Goal: Information Seeking & Learning: Understand process/instructions

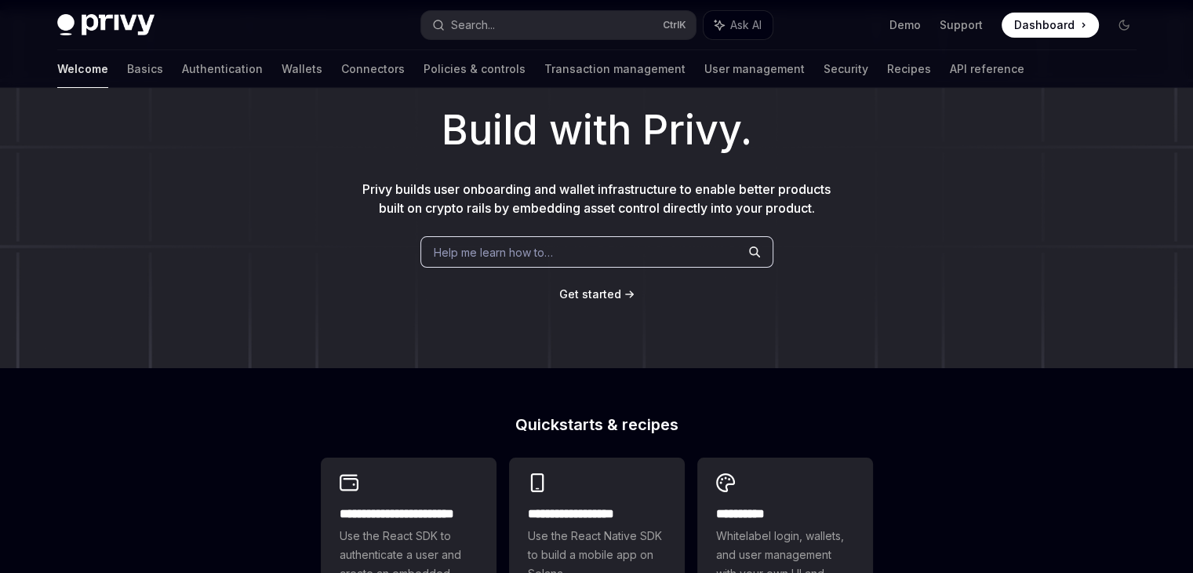
scroll to position [77, 0]
click at [127, 66] on link "Basics" at bounding box center [145, 69] width 36 height 38
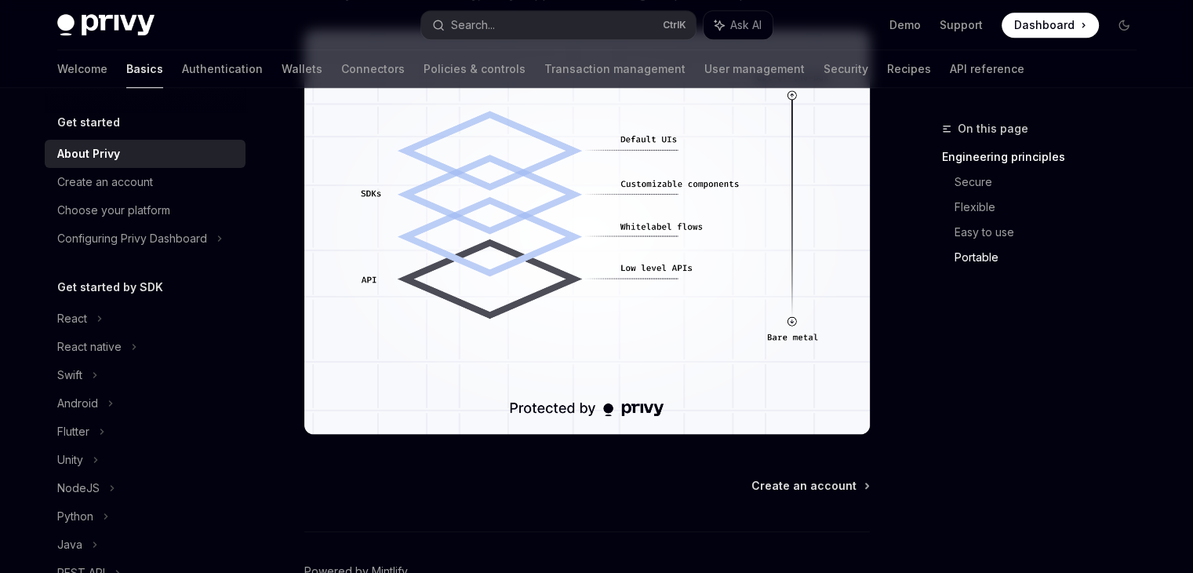
scroll to position [1480, 0]
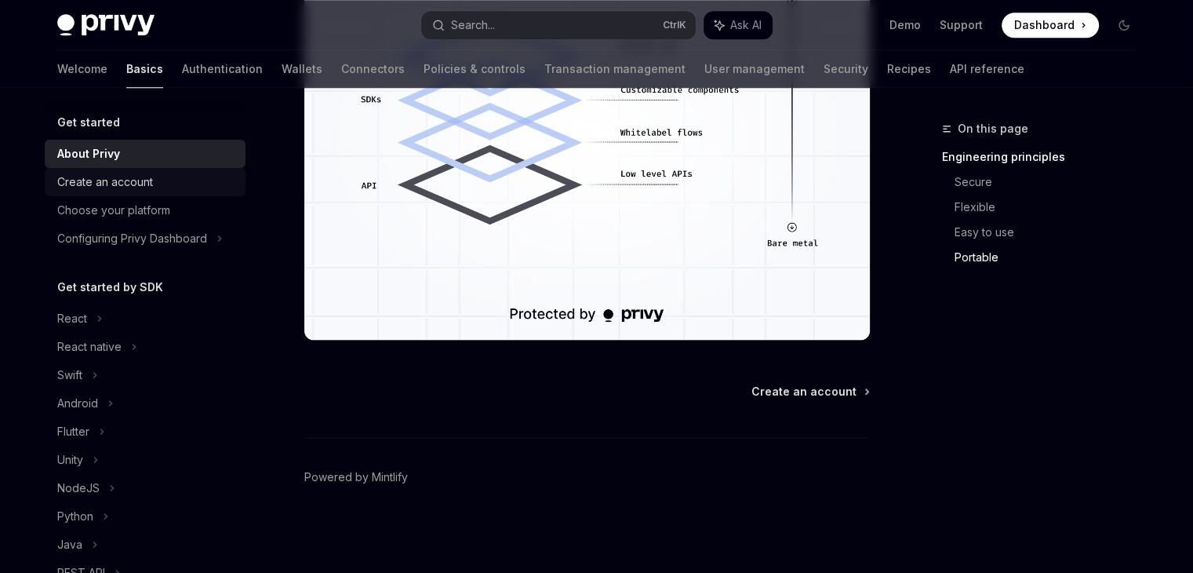
click at [149, 170] on link "Create an account" at bounding box center [145, 182] width 201 height 28
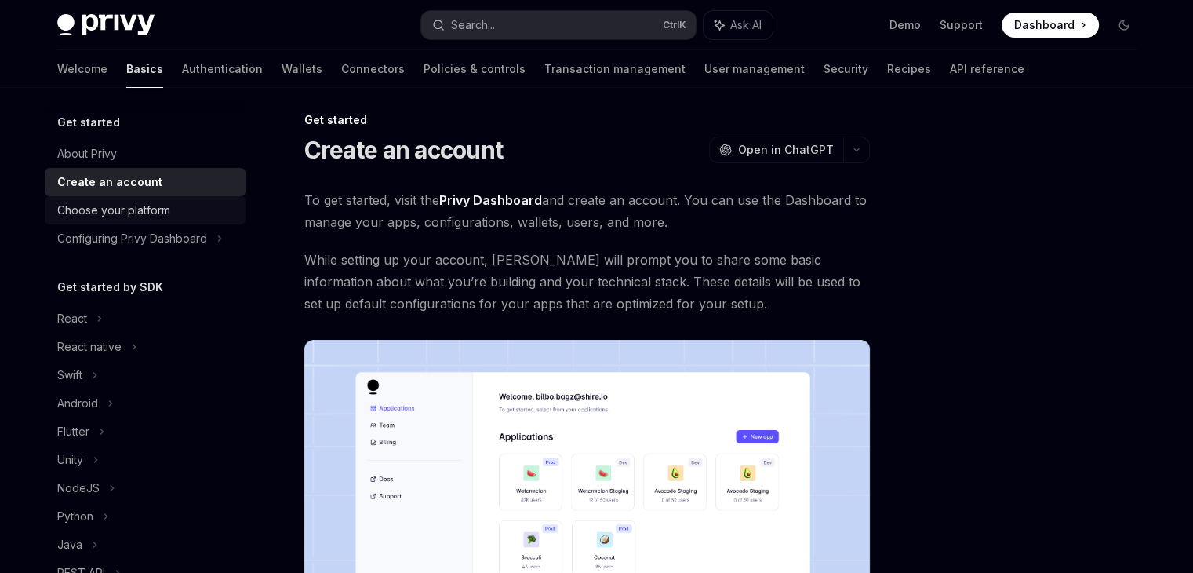
scroll to position [413, 0]
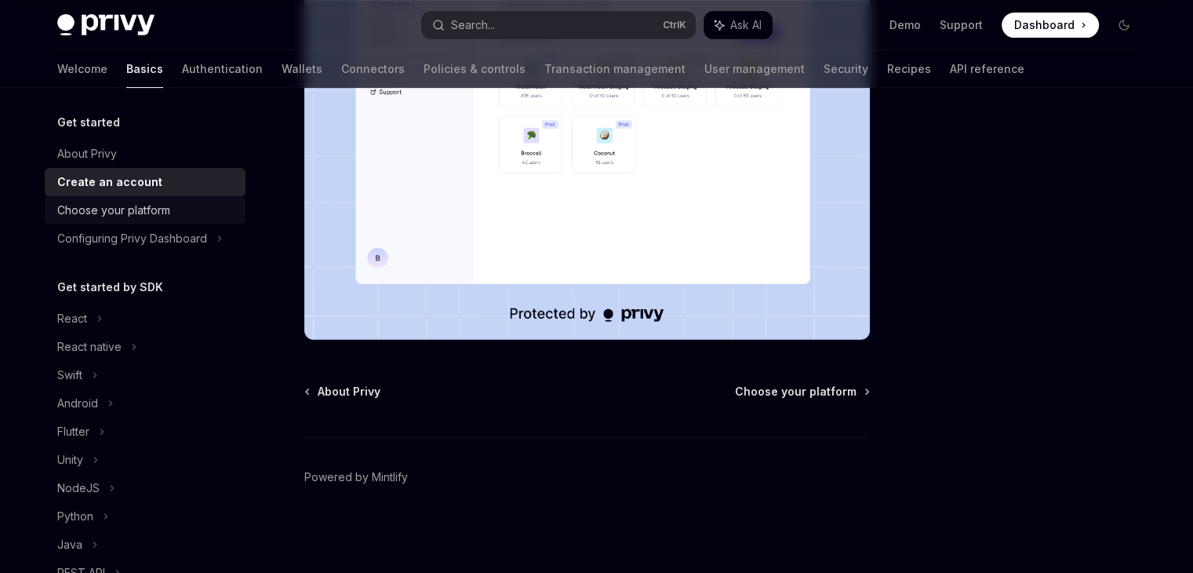
click at [161, 214] on div "Choose your platform" at bounding box center [113, 210] width 113 height 19
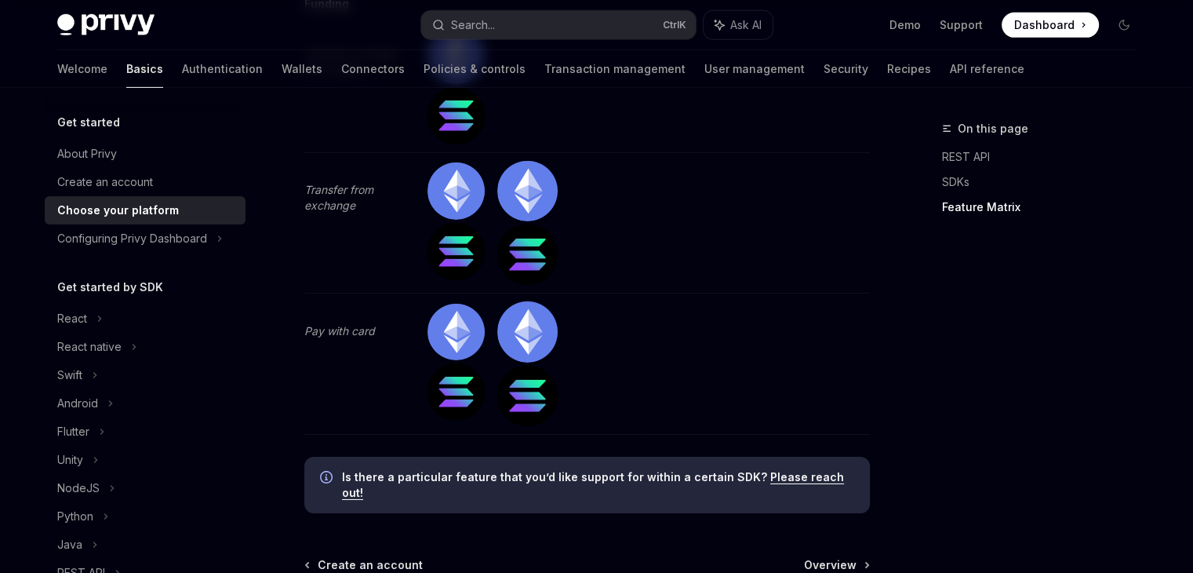
scroll to position [5250, 0]
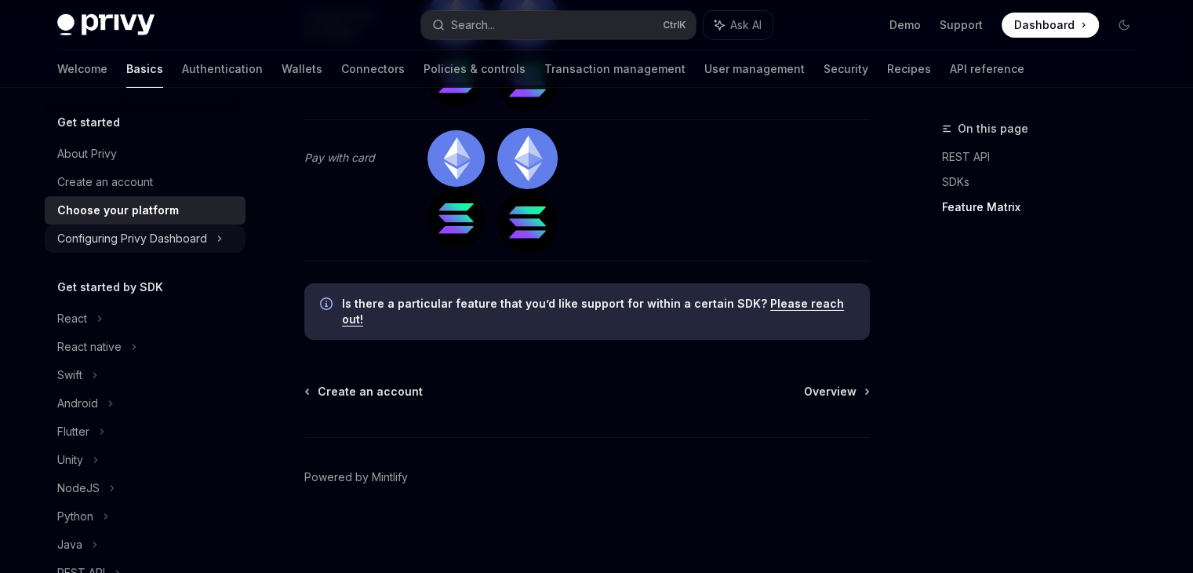
click at [173, 236] on div "Configuring Privy Dashboard" at bounding box center [132, 238] width 150 height 19
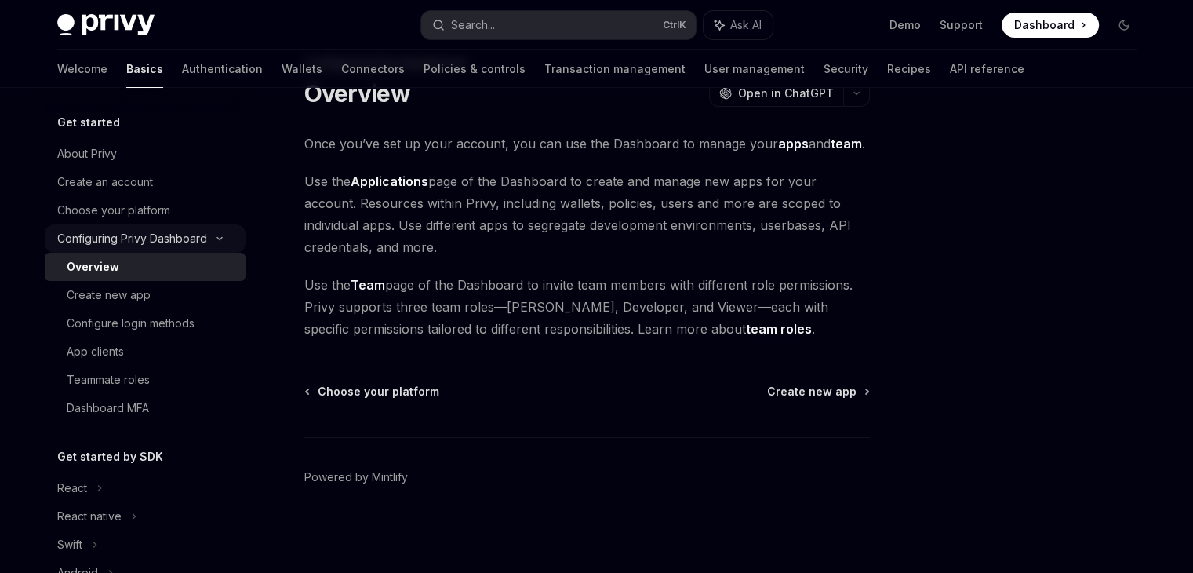
scroll to position [65, 0]
click at [168, 296] on div "Create new app" at bounding box center [151, 295] width 169 height 19
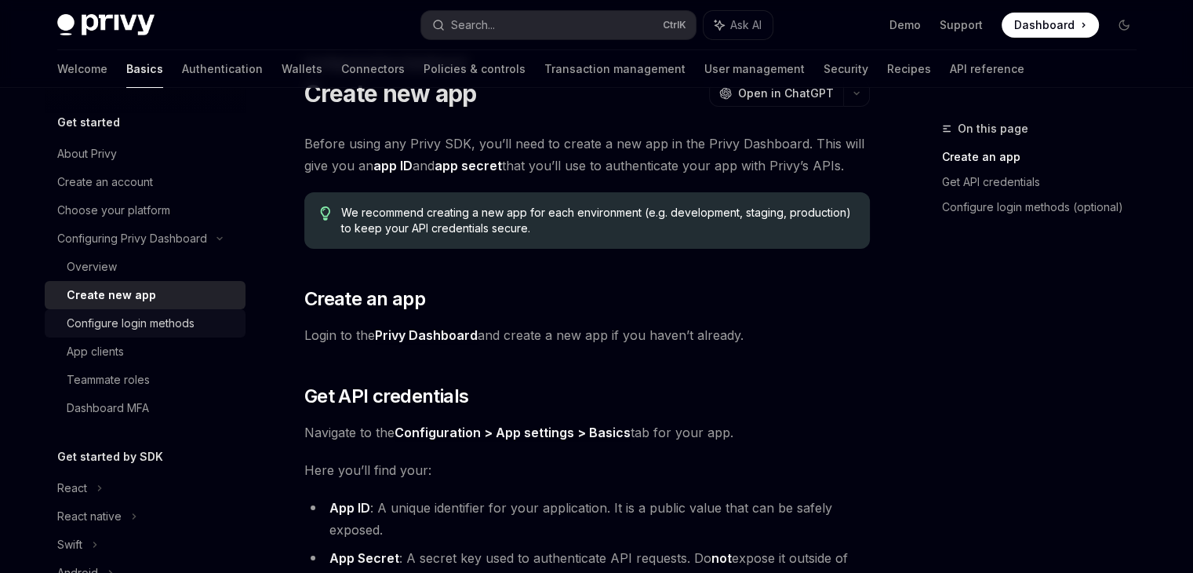
click at [153, 326] on div "Configure login methods" at bounding box center [131, 323] width 128 height 19
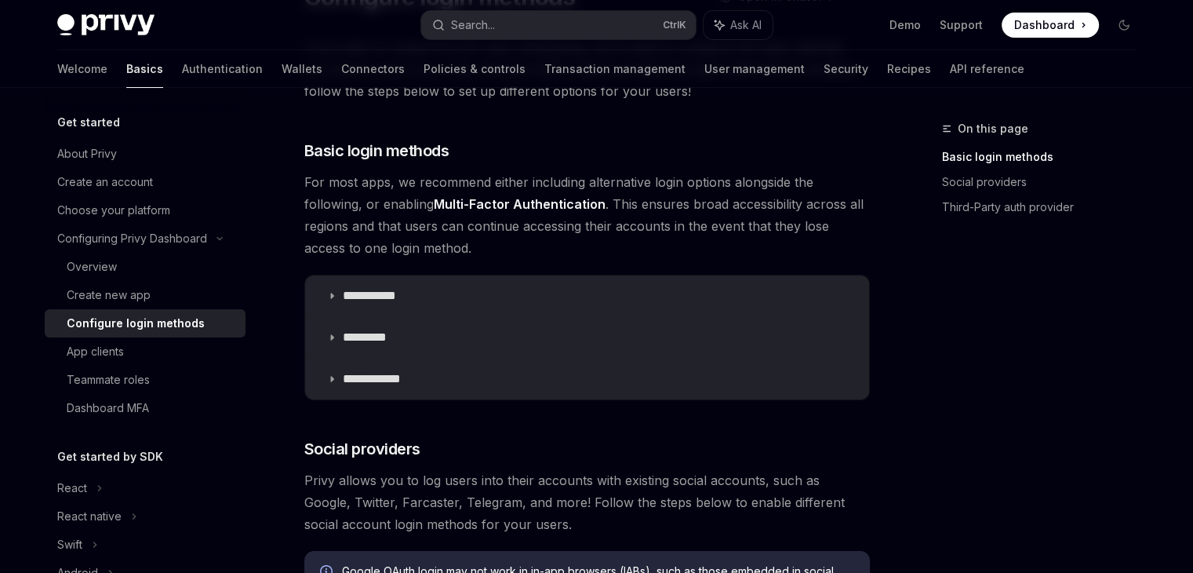
scroll to position [129, 0]
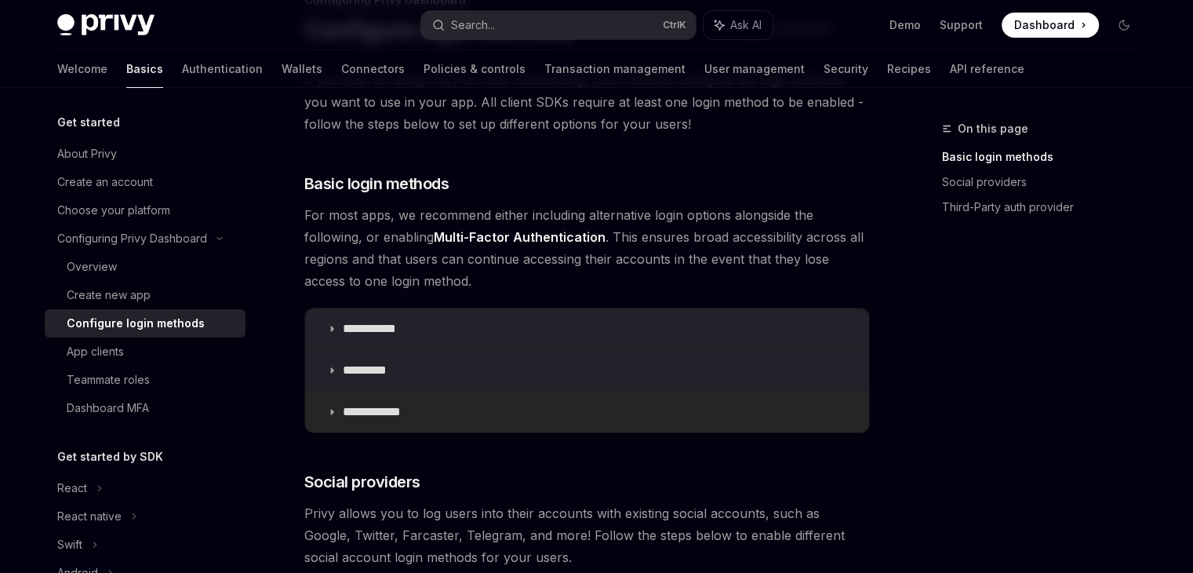
click at [332, 411] on icon at bounding box center [331, 411] width 9 height 9
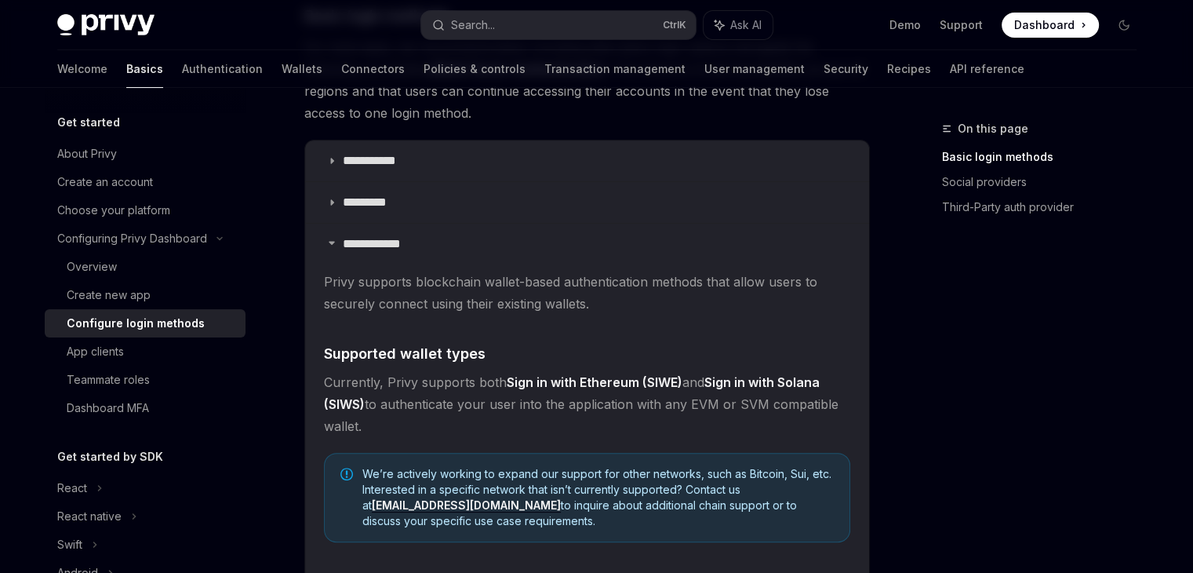
scroll to position [295, 0]
click at [332, 246] on icon at bounding box center [331, 243] width 9 height 9
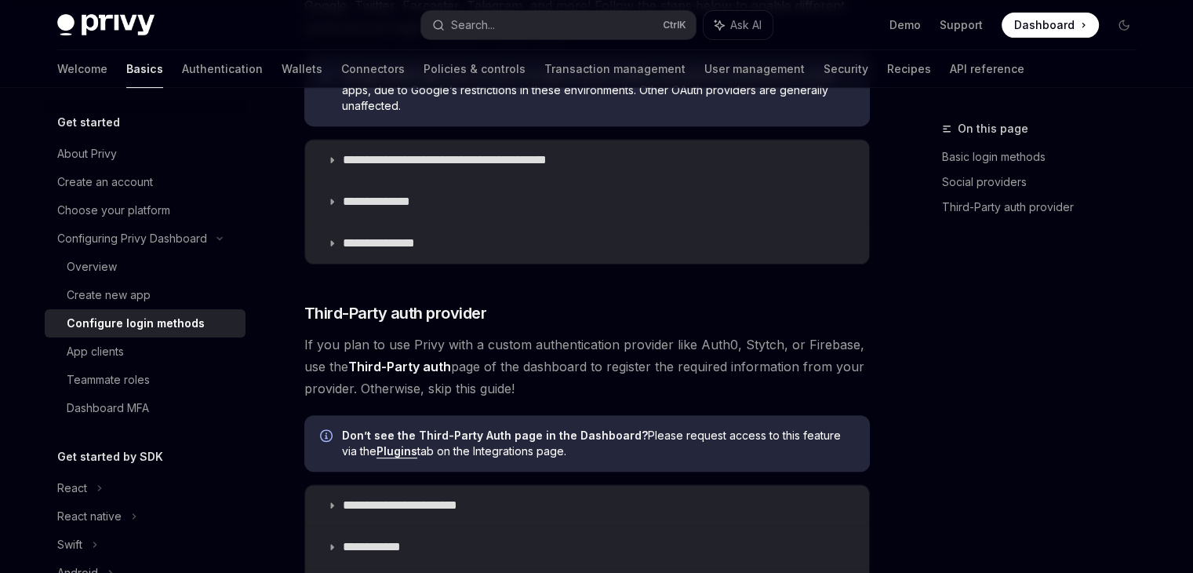
scroll to position [926, 0]
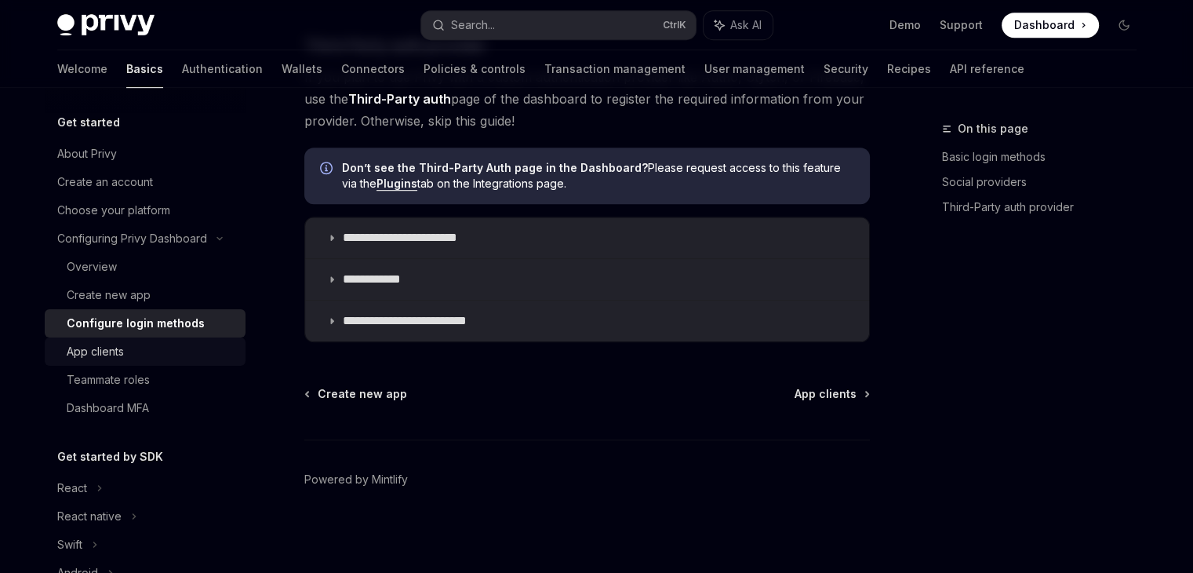
click at [177, 350] on div "App clients" at bounding box center [151, 351] width 169 height 19
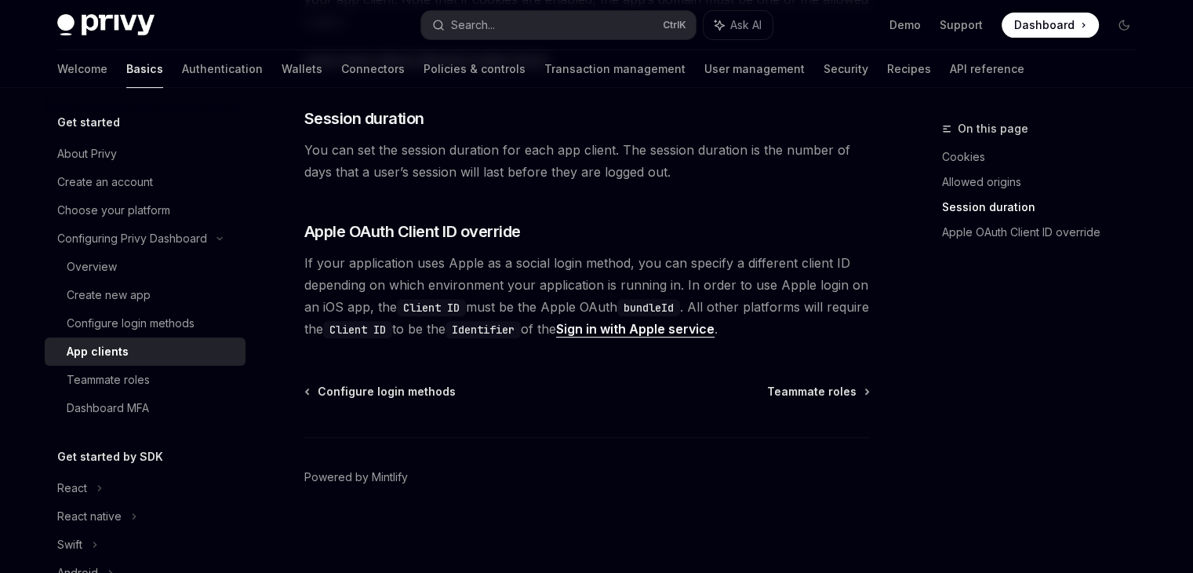
scroll to position [679, 0]
click at [112, 379] on div "Teammate roles" at bounding box center [108, 379] width 83 height 19
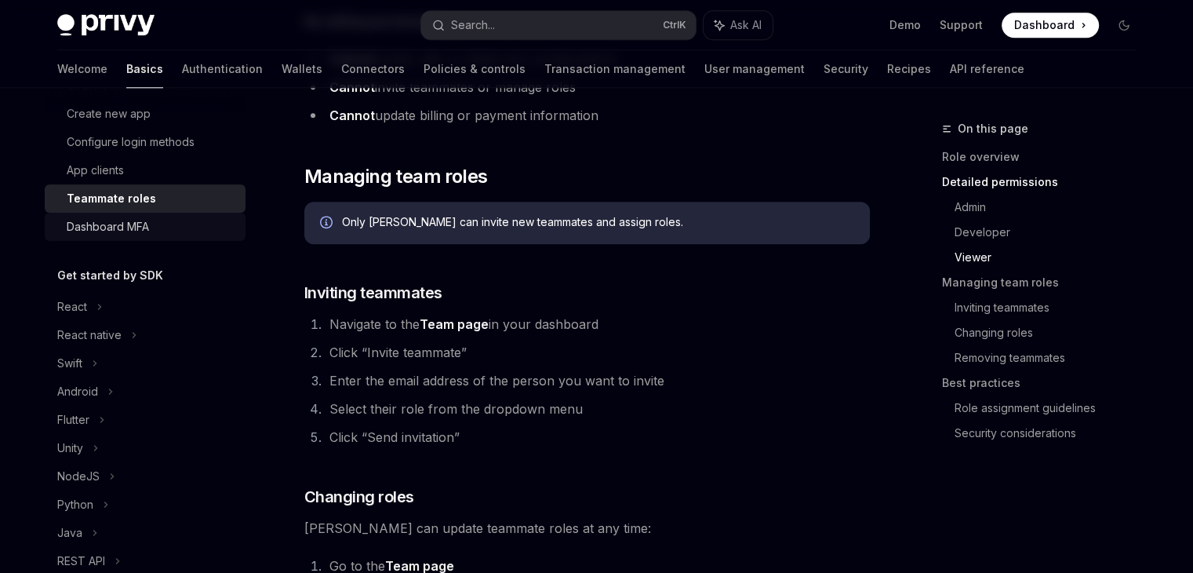
scroll to position [210, 0]
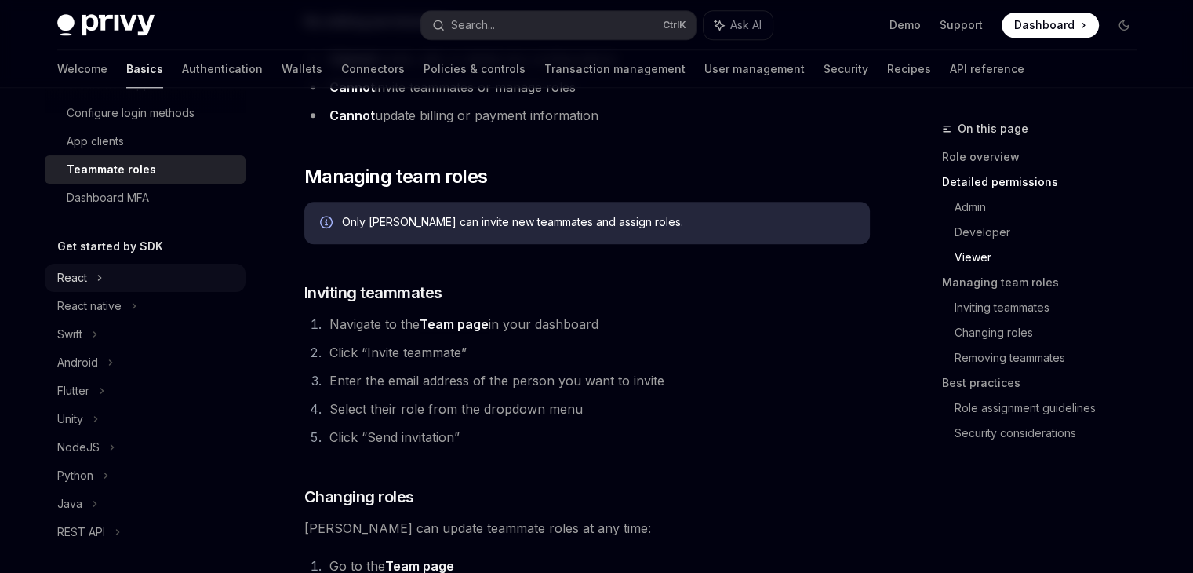
click at [75, 275] on div "React" at bounding box center [72, 277] width 30 height 19
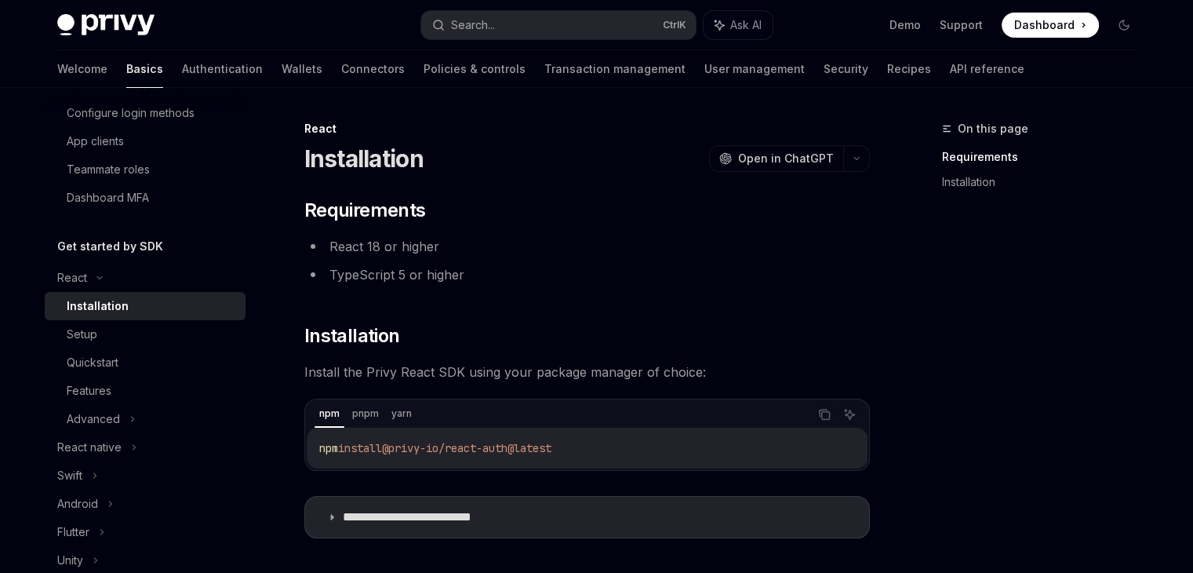
scroll to position [198, 0]
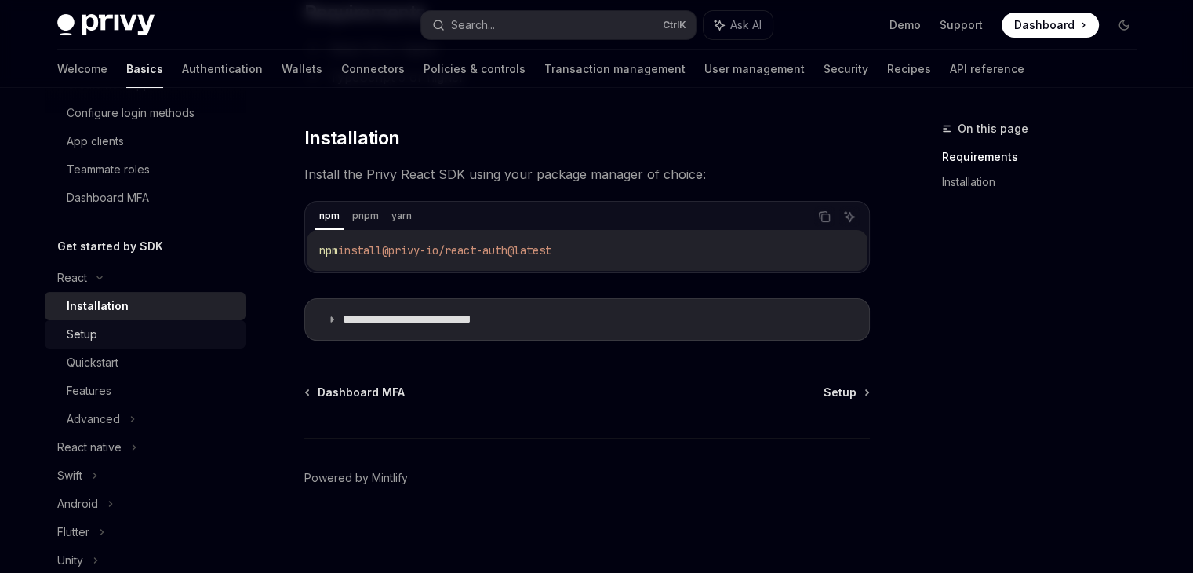
click at [169, 321] on link "Setup" at bounding box center [145, 334] width 201 height 28
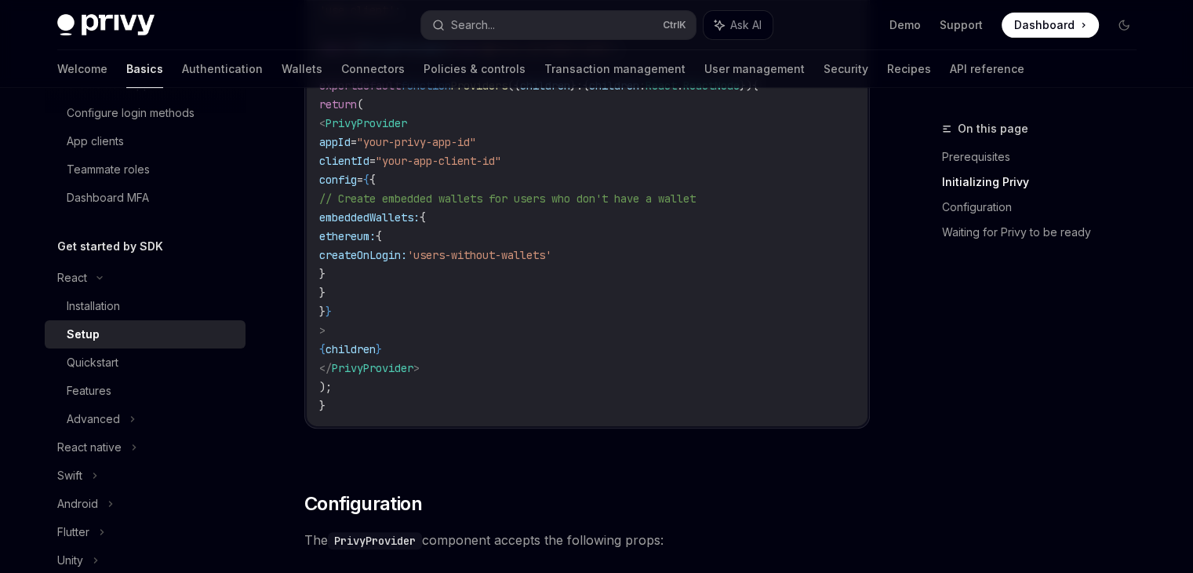
scroll to position [675, 0]
click at [166, 356] on div "Quickstart" at bounding box center [151, 362] width 169 height 19
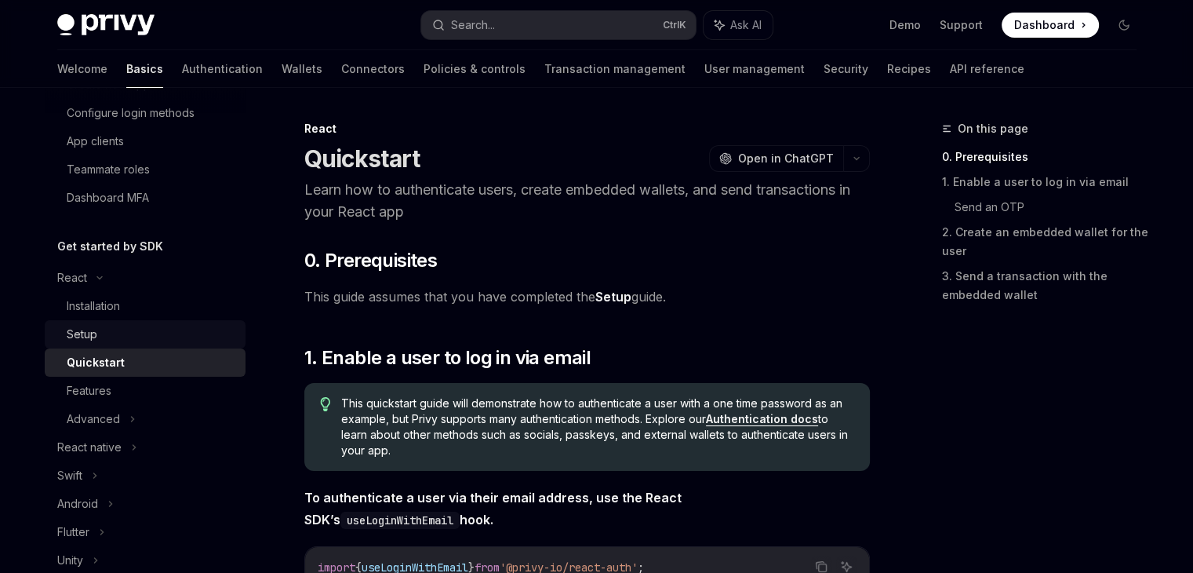
click at [191, 334] on div "Setup" at bounding box center [151, 334] width 169 height 19
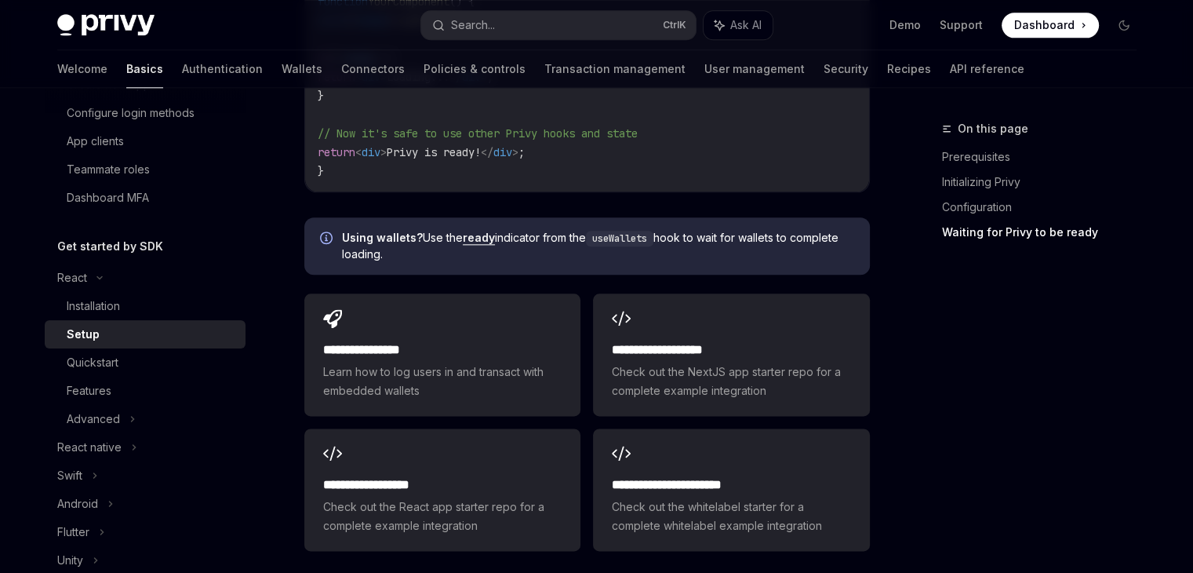
scroll to position [1925, 0]
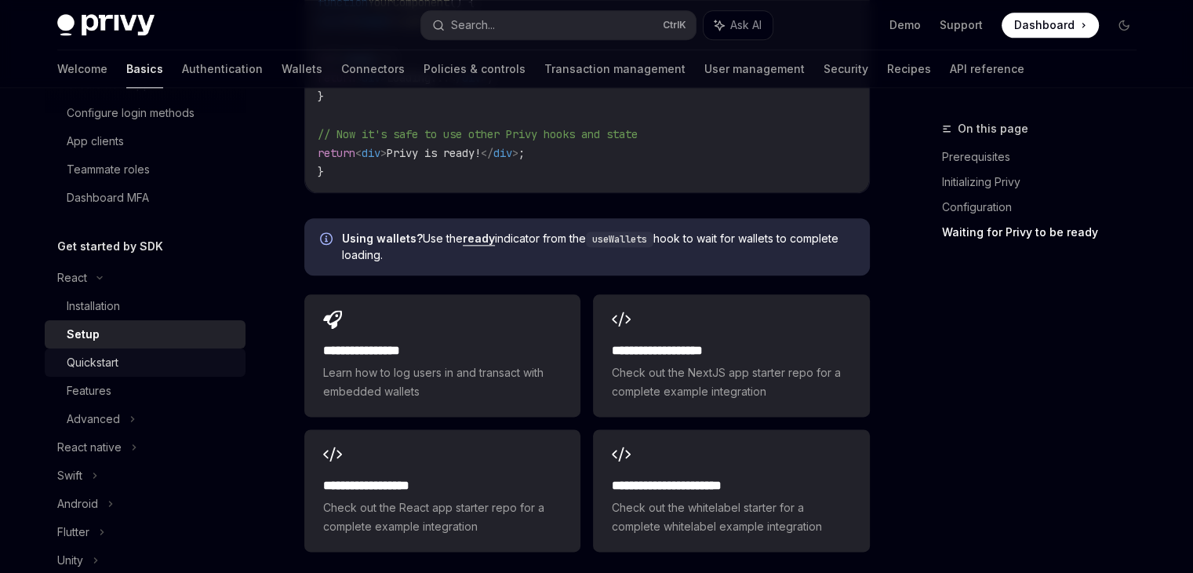
click at [184, 365] on div "Quickstart" at bounding box center [151, 362] width 169 height 19
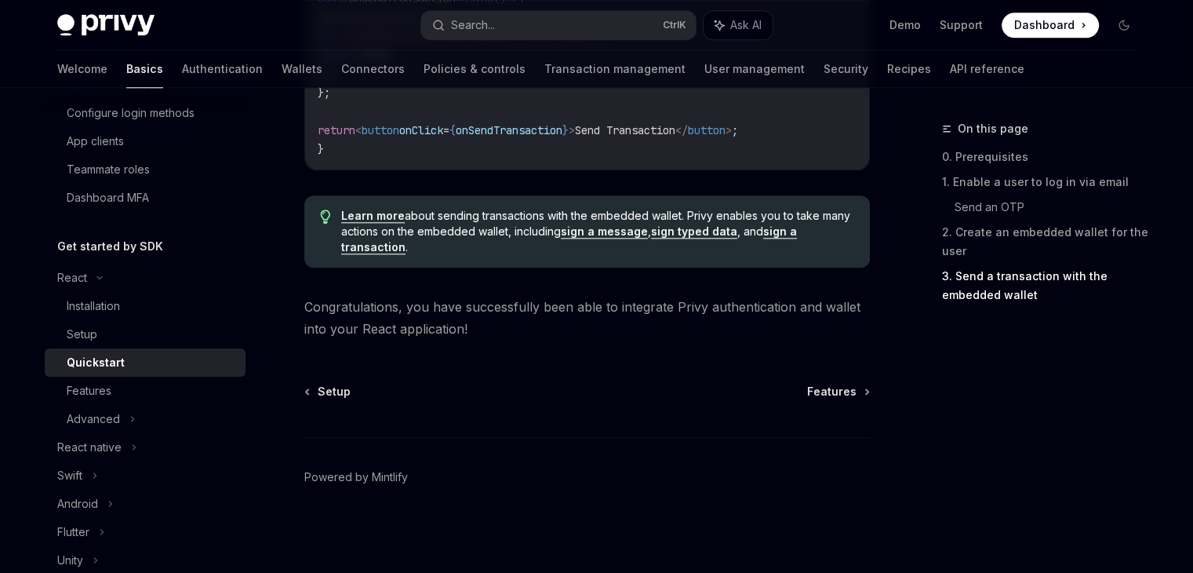
scroll to position [1702, 0]
click at [184, 393] on div "Features" at bounding box center [151, 390] width 169 height 19
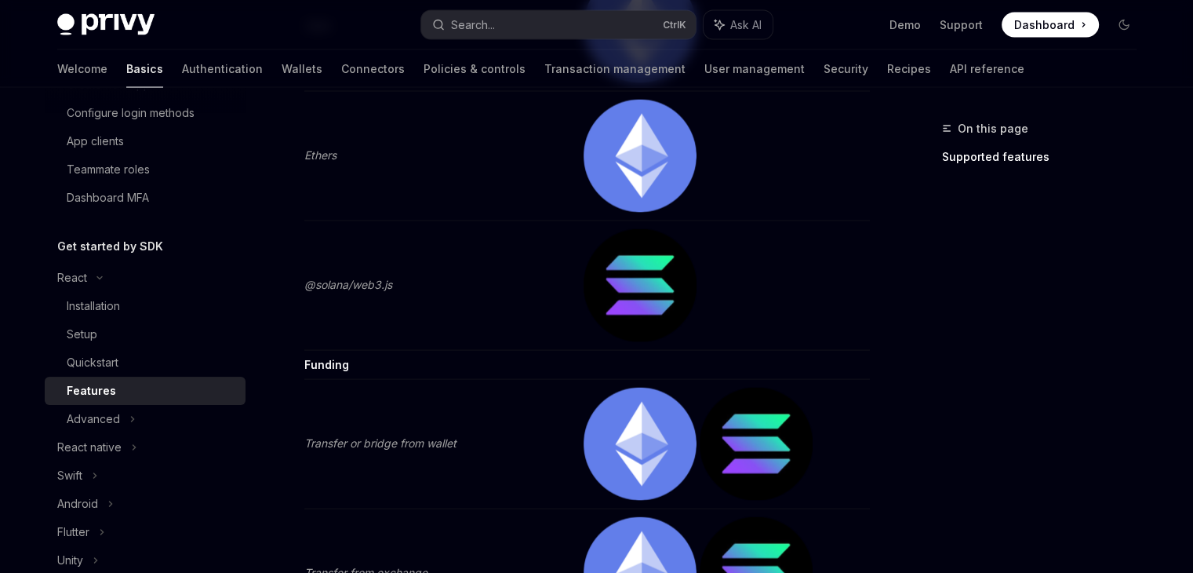
scroll to position [3090, 0]
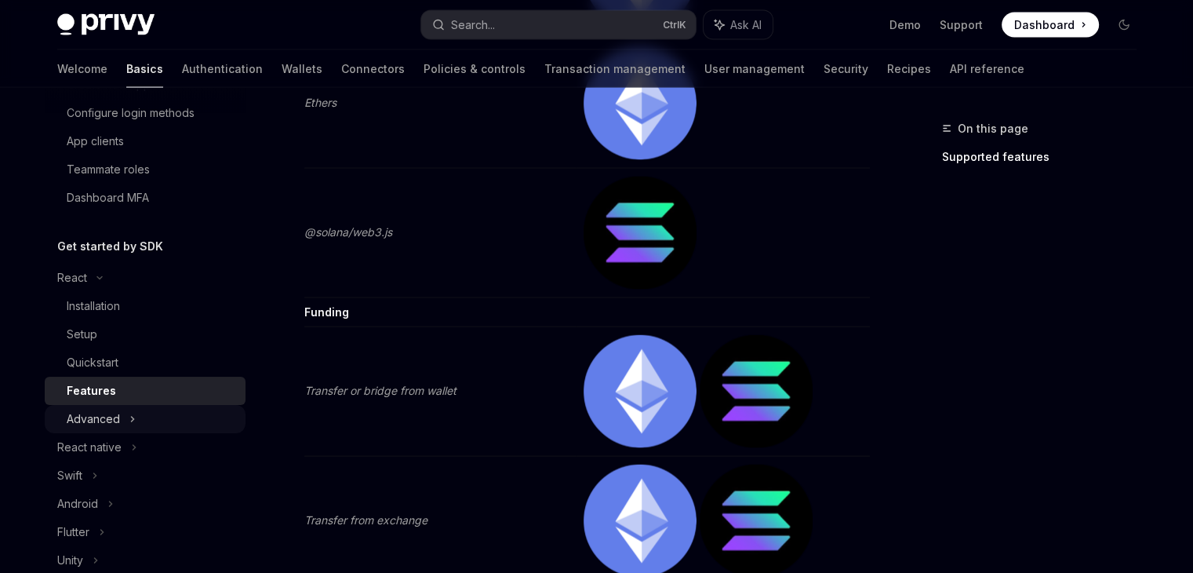
click at [134, 420] on icon at bounding box center [132, 418] width 6 height 19
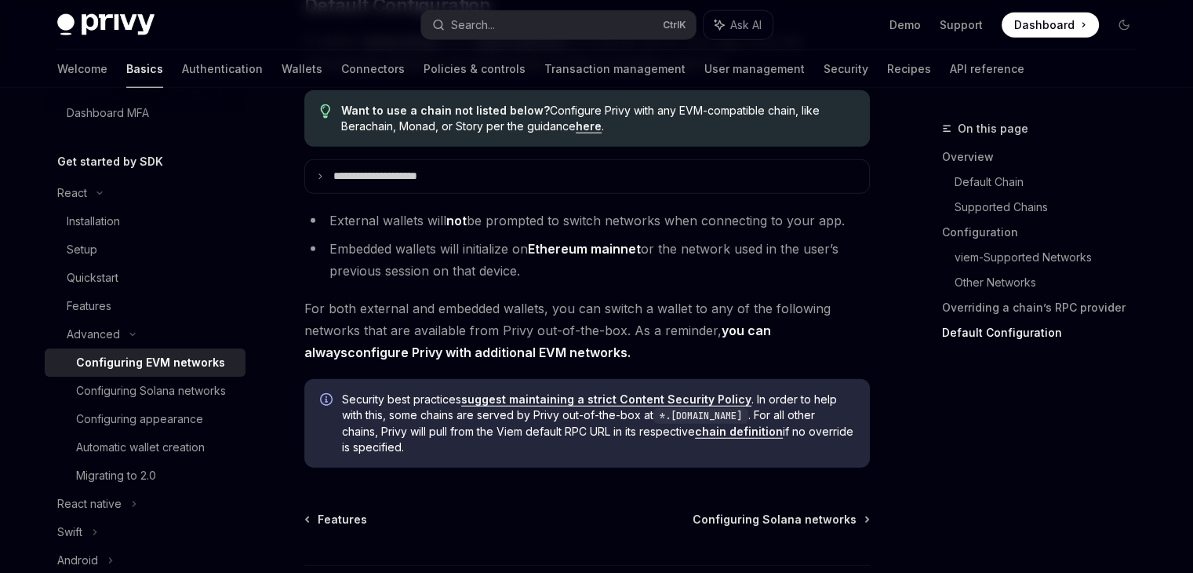
scroll to position [4151, 0]
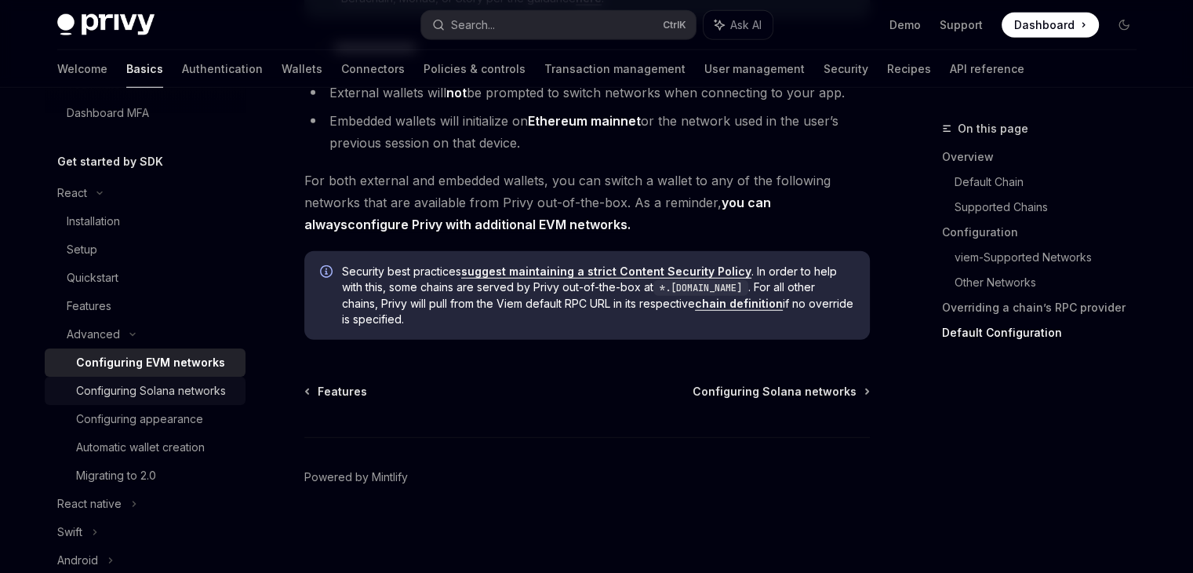
click at [154, 400] on div "Configuring Solana networks" at bounding box center [151, 390] width 150 height 19
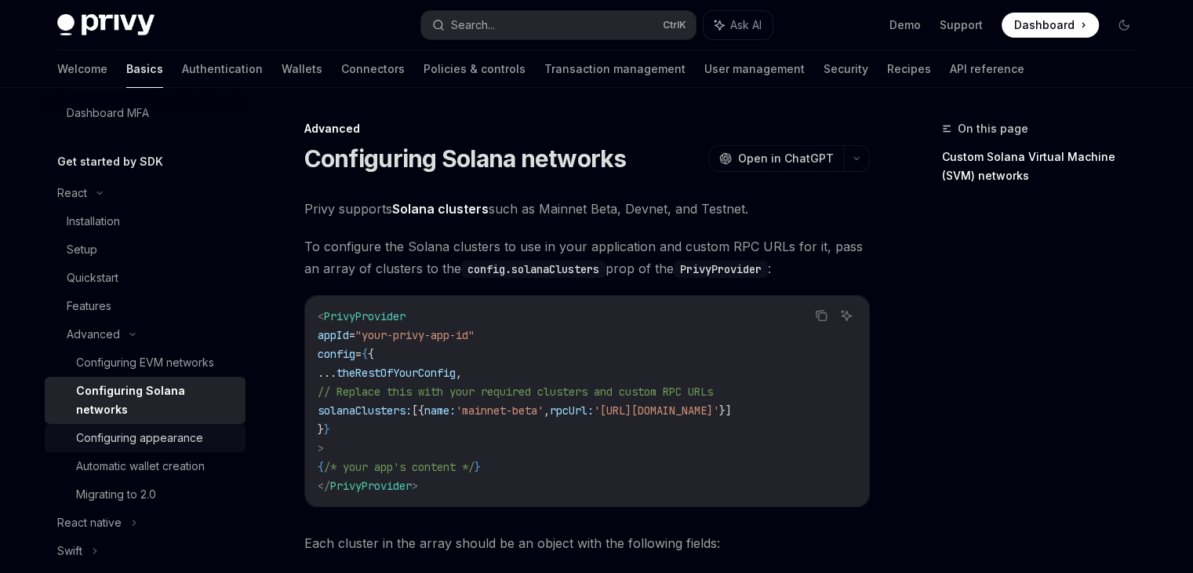
click at [150, 425] on link "Configuring appearance" at bounding box center [145, 438] width 201 height 28
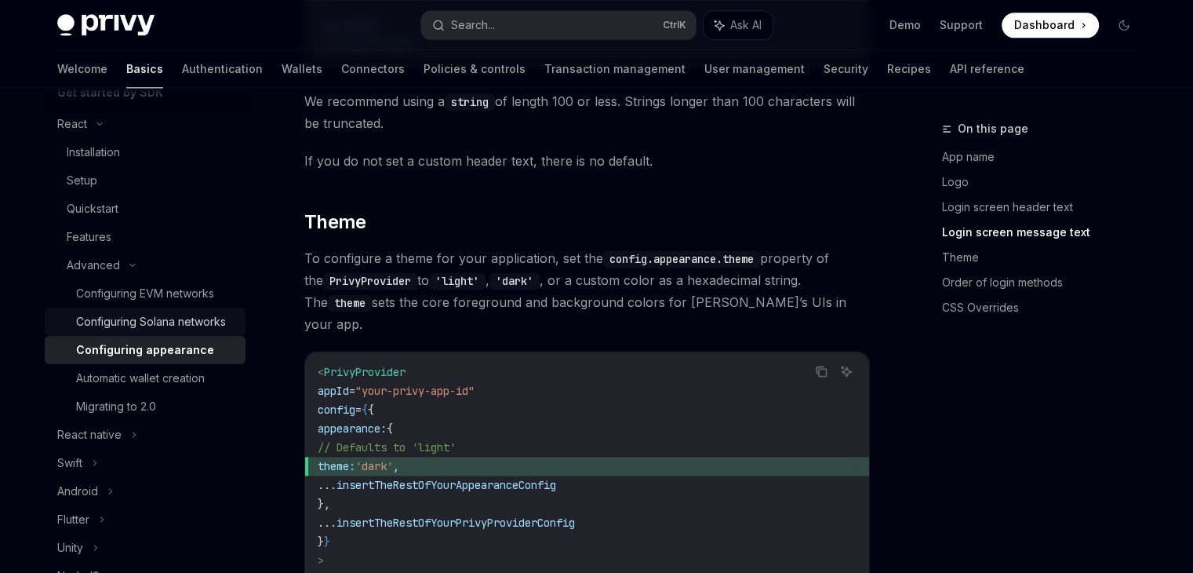
scroll to position [369, 0]
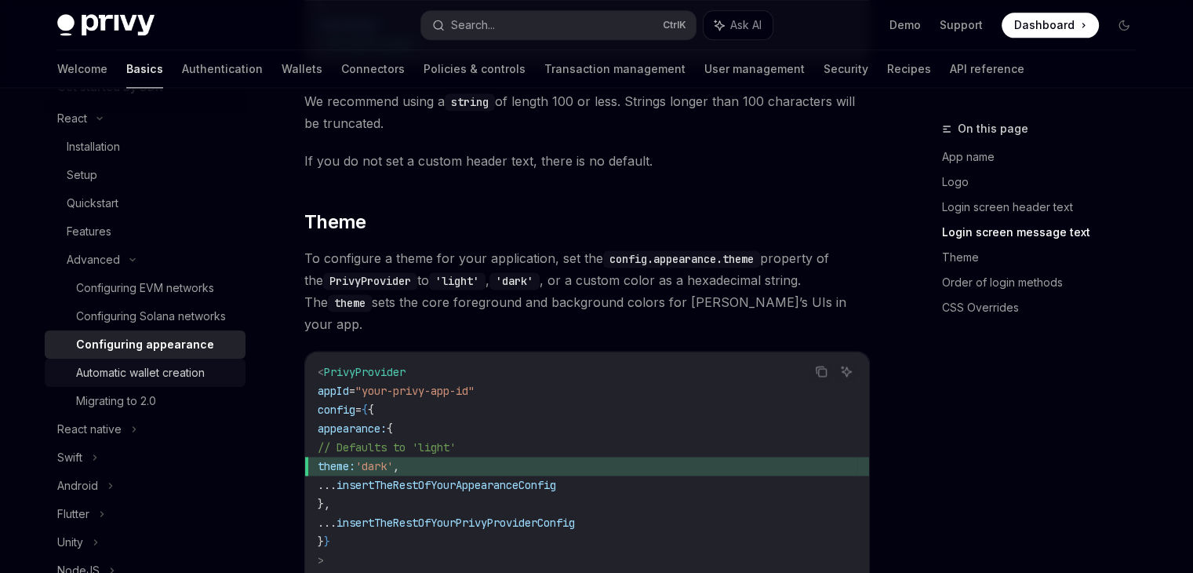
click at [143, 380] on link "Automatic wallet creation" at bounding box center [145, 373] width 201 height 28
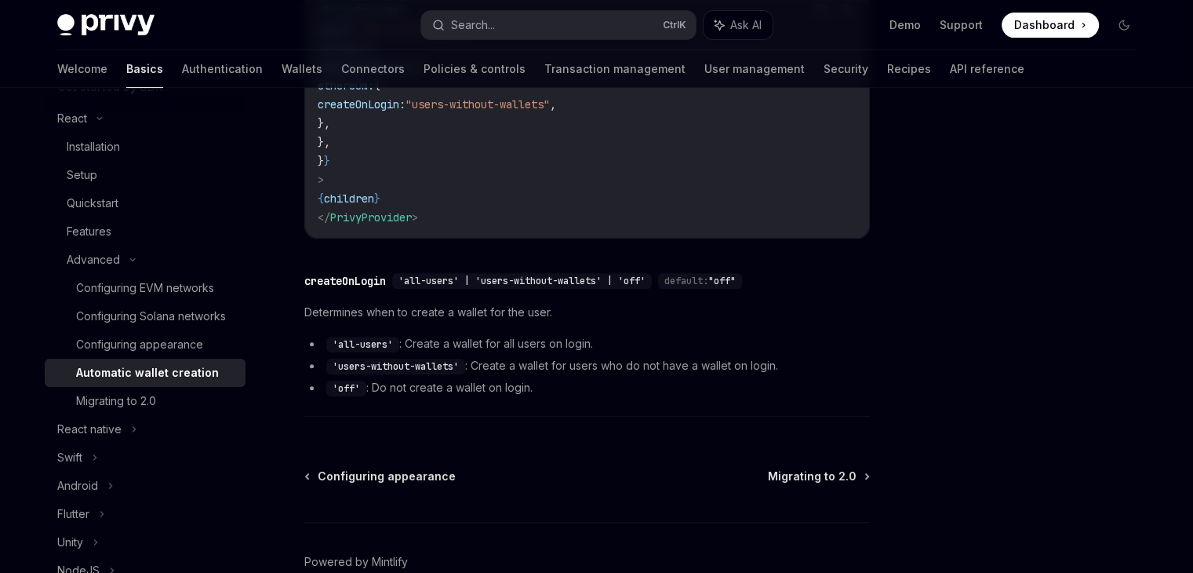
scroll to position [639, 0]
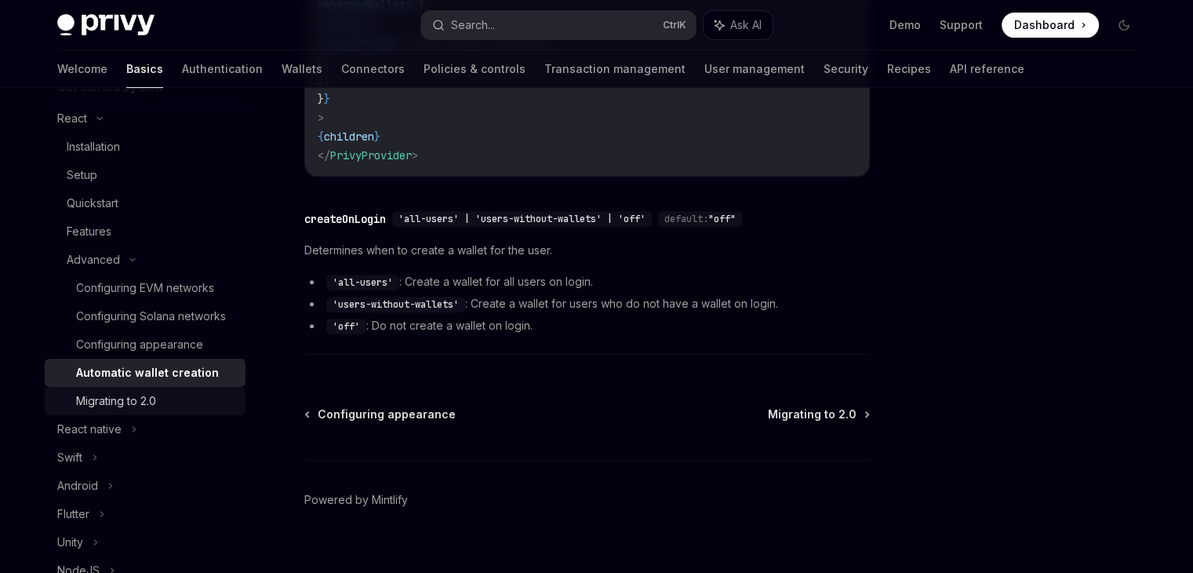
click at [147, 410] on div "Migrating to 2.0" at bounding box center [116, 400] width 80 height 19
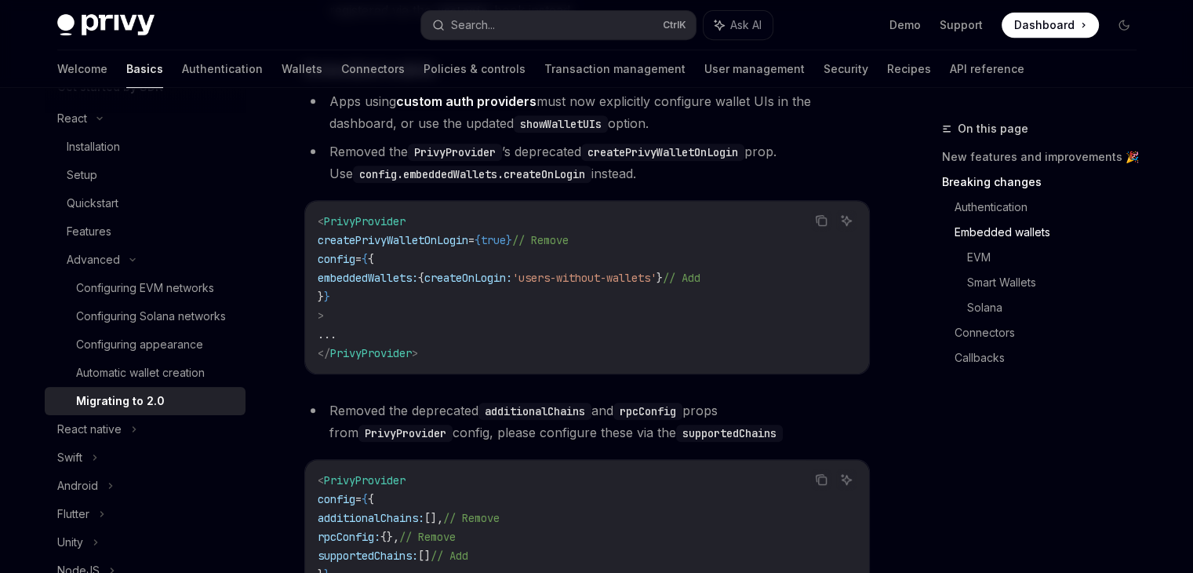
scroll to position [715, 0]
click at [182, 76] on link "Authentication" at bounding box center [222, 69] width 81 height 38
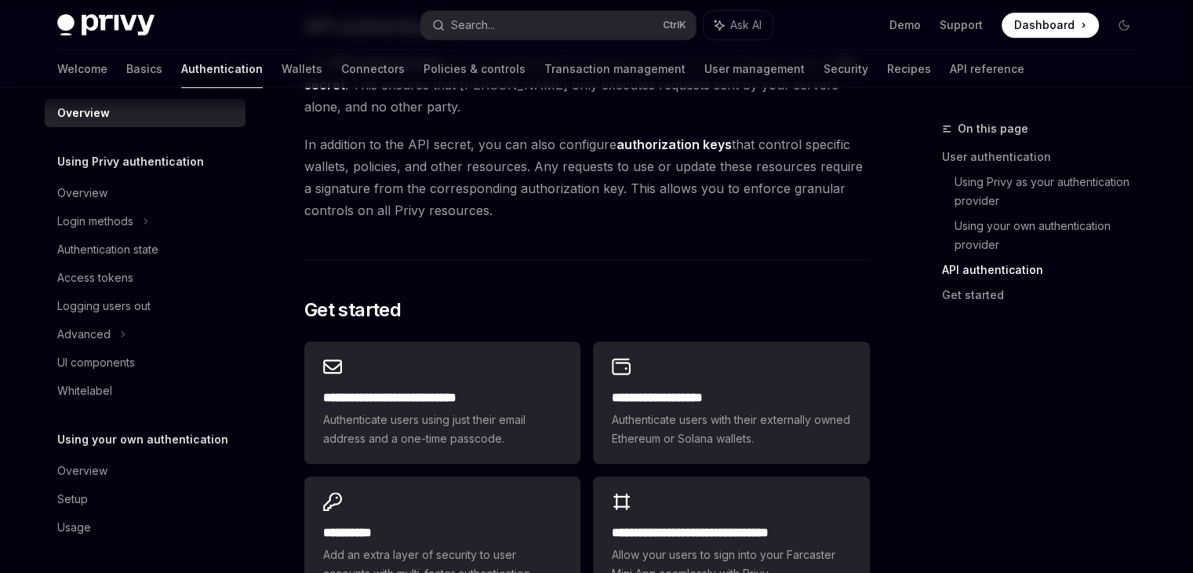
scroll to position [1154, 0]
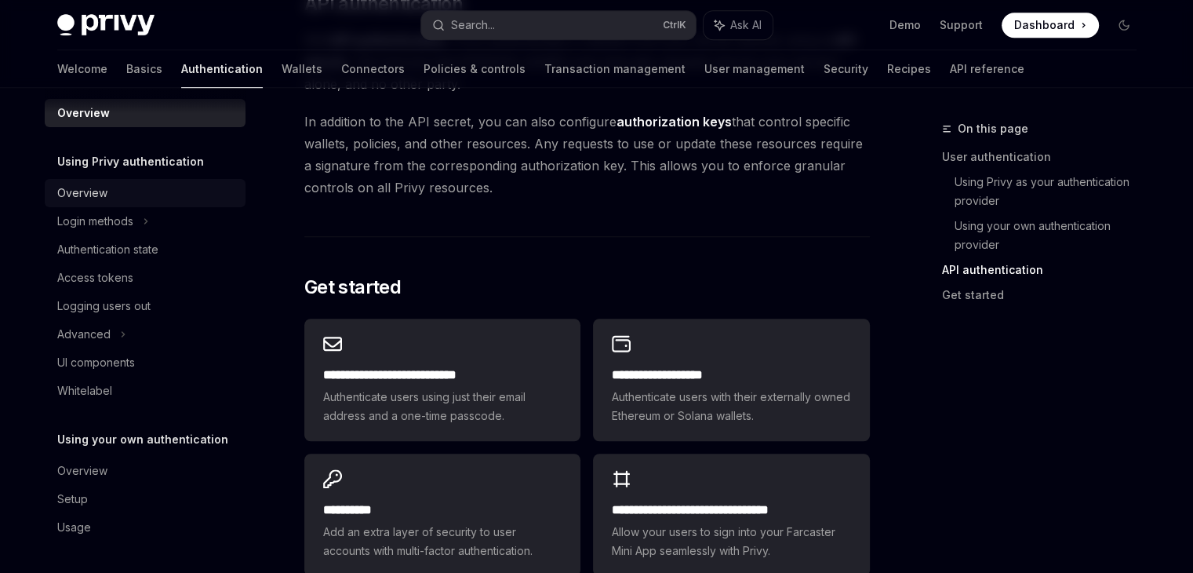
click at [139, 191] on div "Overview" at bounding box center [146, 193] width 179 height 19
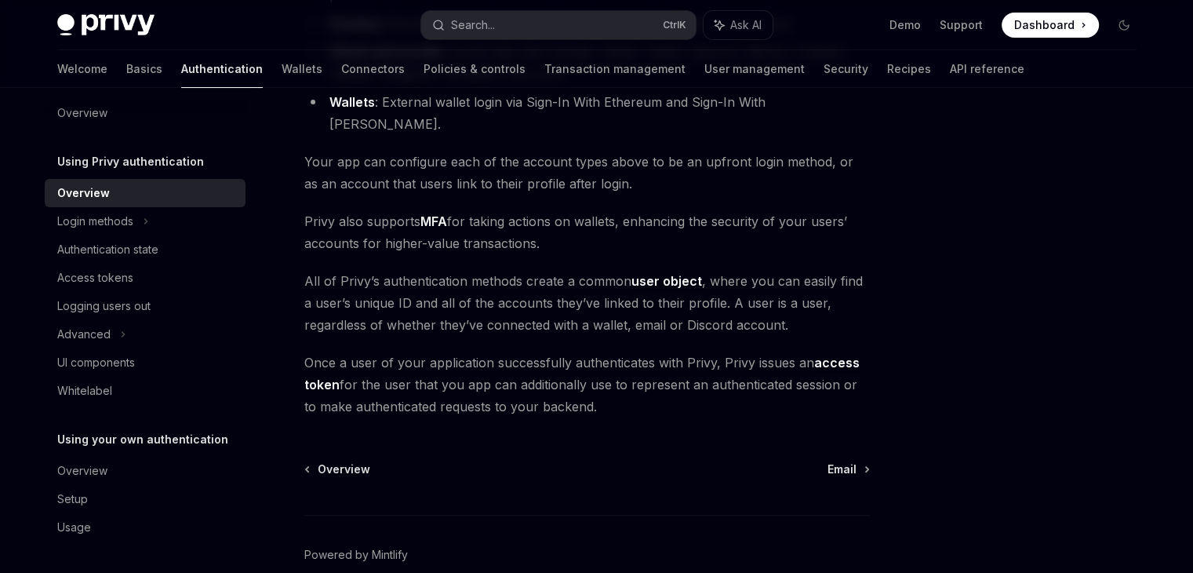
scroll to position [357, 0]
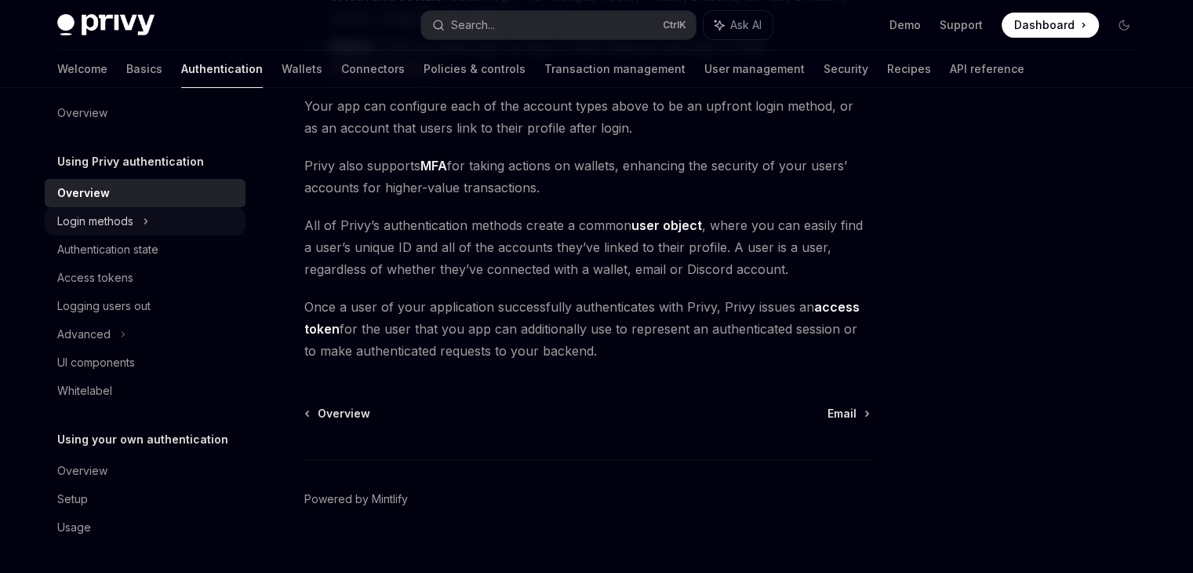
click at [116, 220] on div "Login methods" at bounding box center [95, 221] width 76 height 19
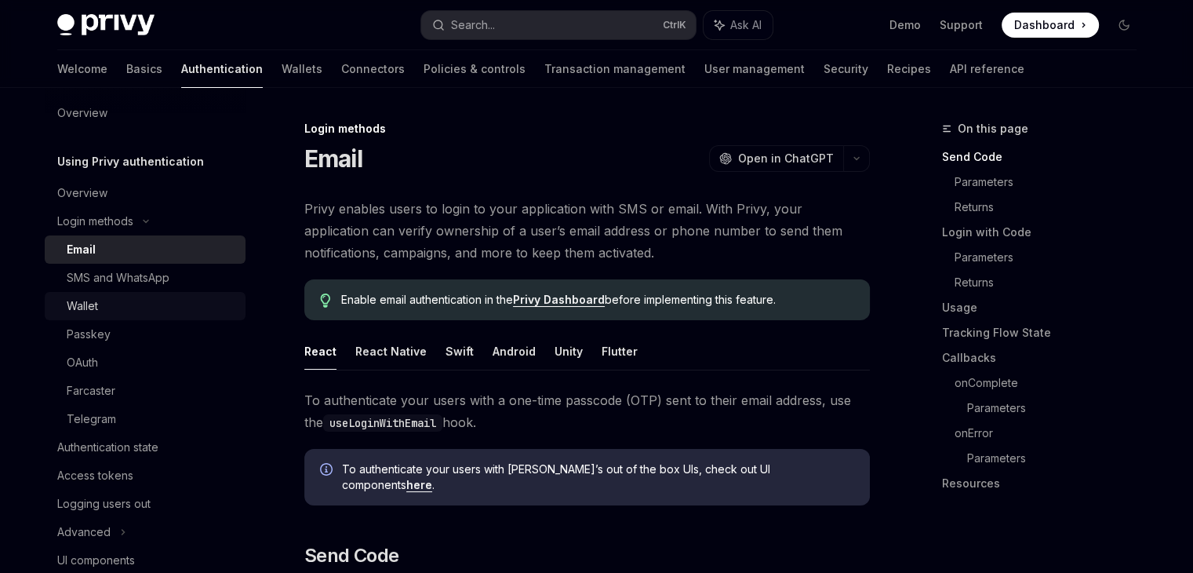
click at [100, 302] on div "Wallet" at bounding box center [151, 306] width 169 height 19
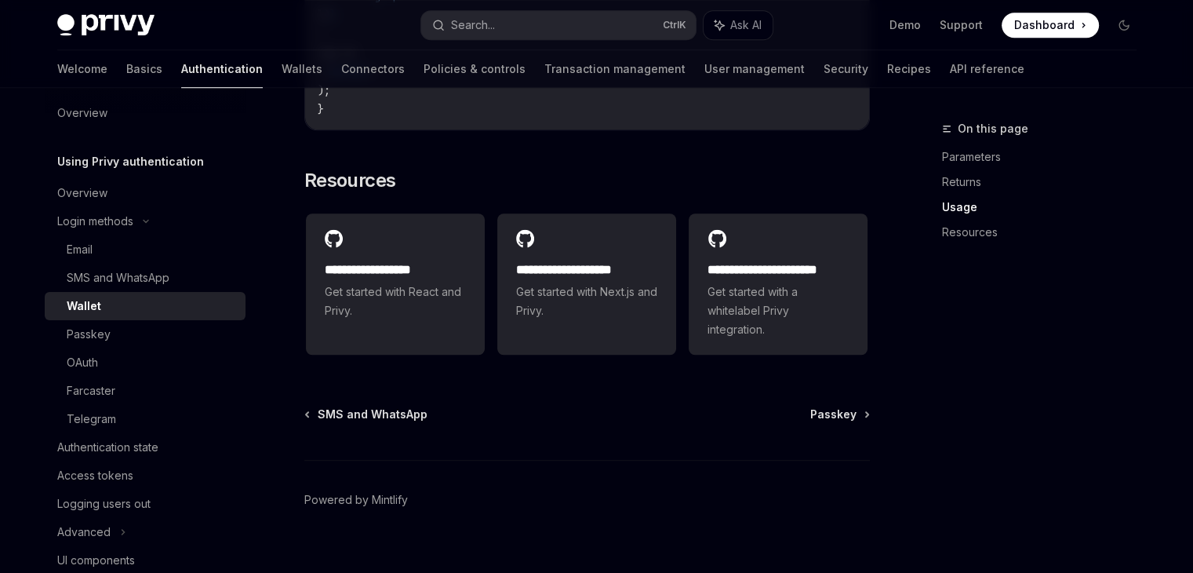
scroll to position [1399, 0]
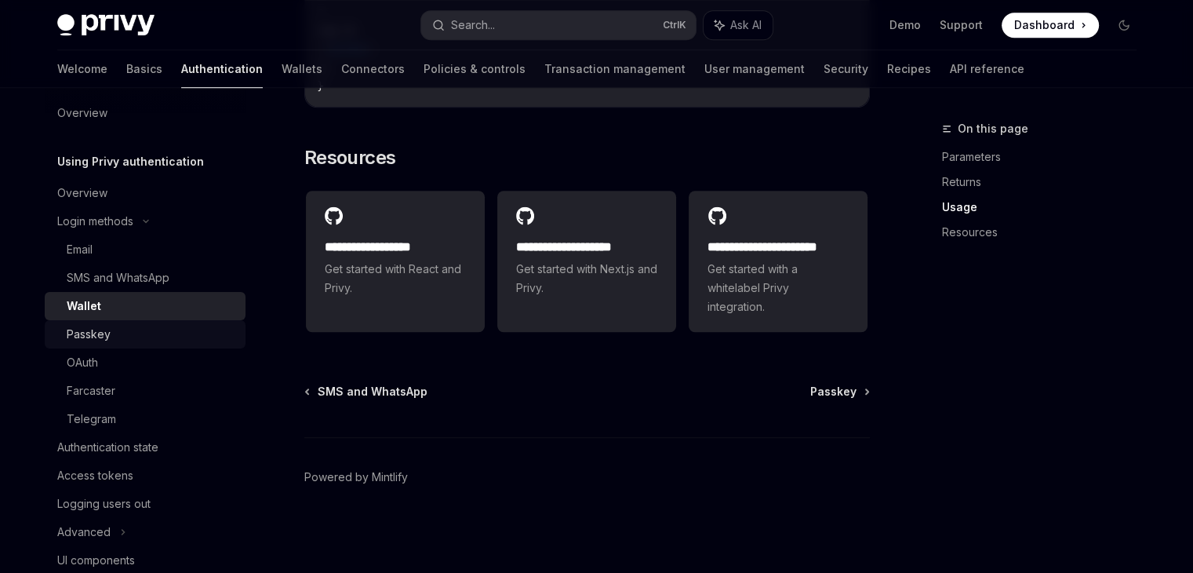
click at [159, 335] on div "Passkey" at bounding box center [151, 334] width 169 height 19
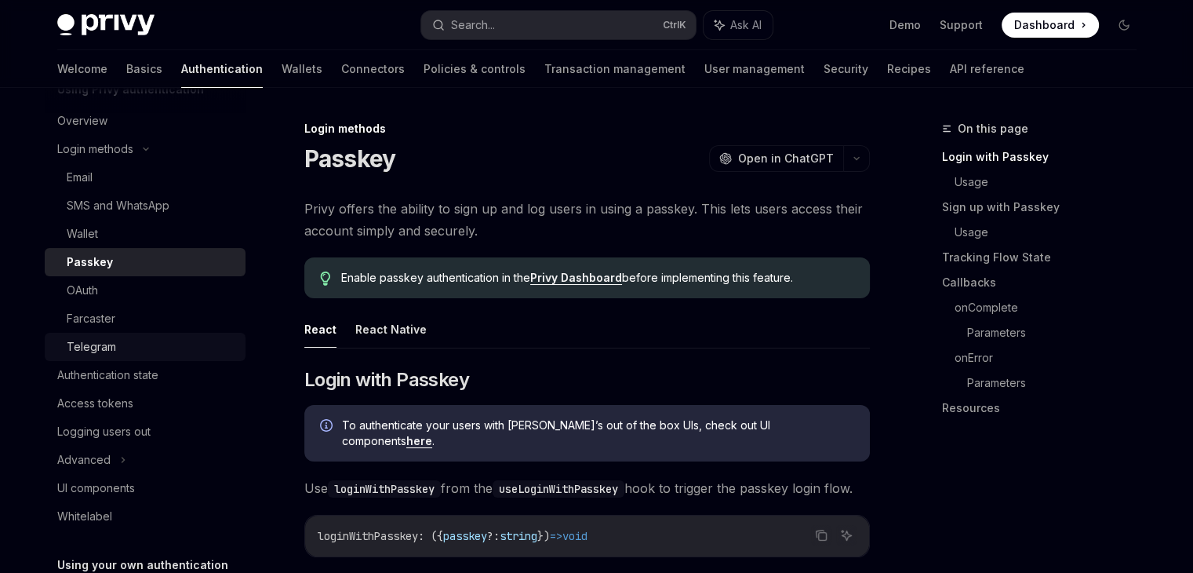
scroll to position [87, 0]
click at [145, 380] on div "Authentication state" at bounding box center [107, 374] width 101 height 19
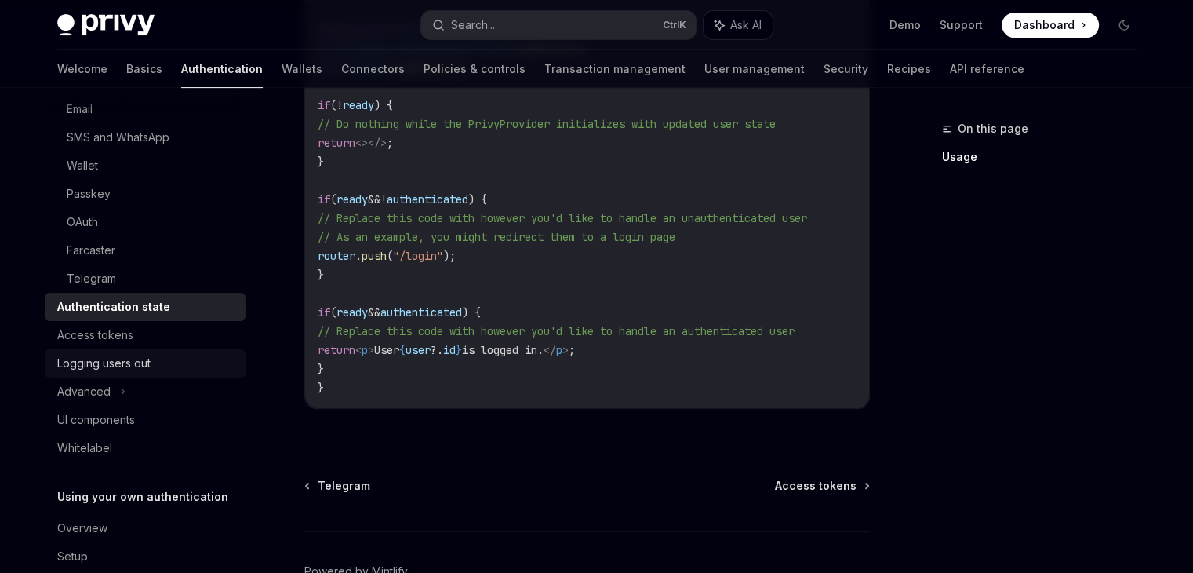
scroll to position [156, 0]
click at [122, 384] on icon at bounding box center [123, 389] width 6 height 19
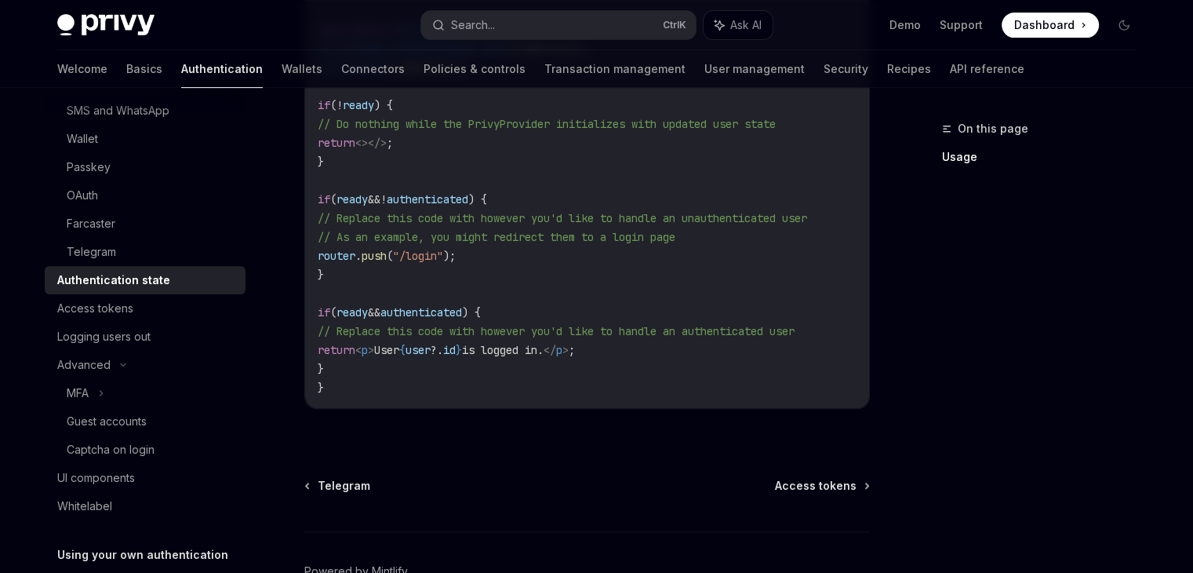
scroll to position [173, 0]
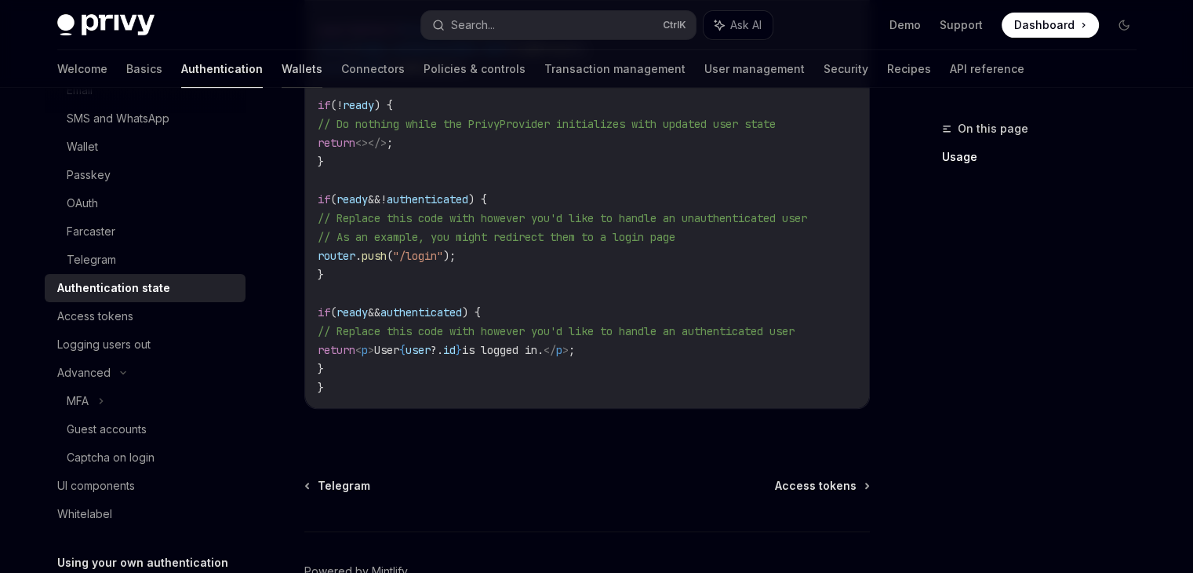
click at [282, 75] on link "Wallets" at bounding box center [302, 69] width 41 height 38
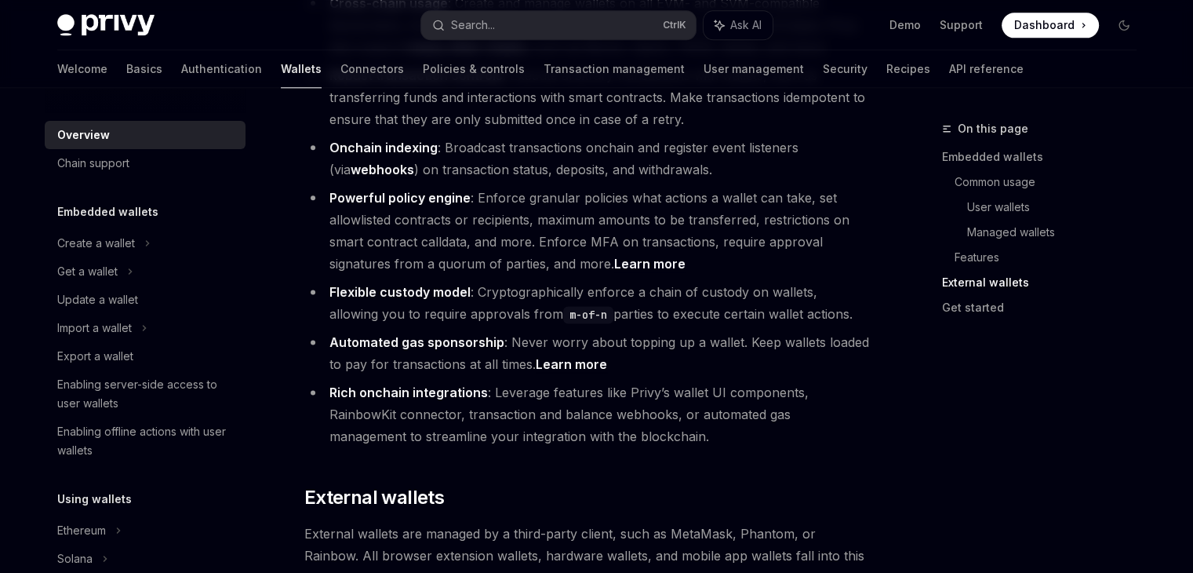
scroll to position [2046, 0]
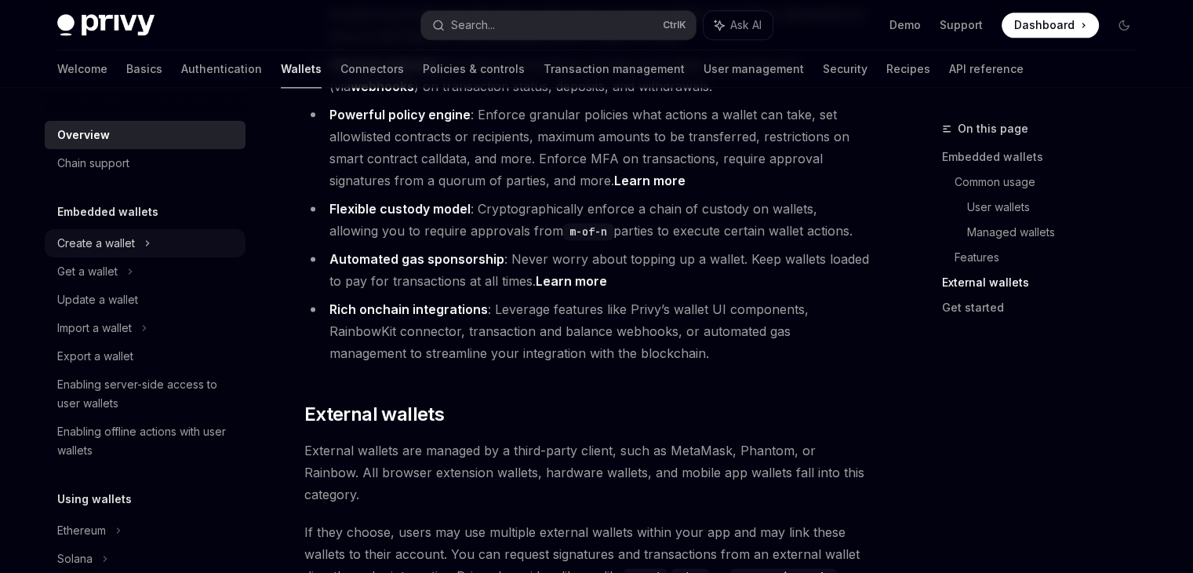
click at [88, 242] on div "Create a wallet" at bounding box center [96, 243] width 78 height 19
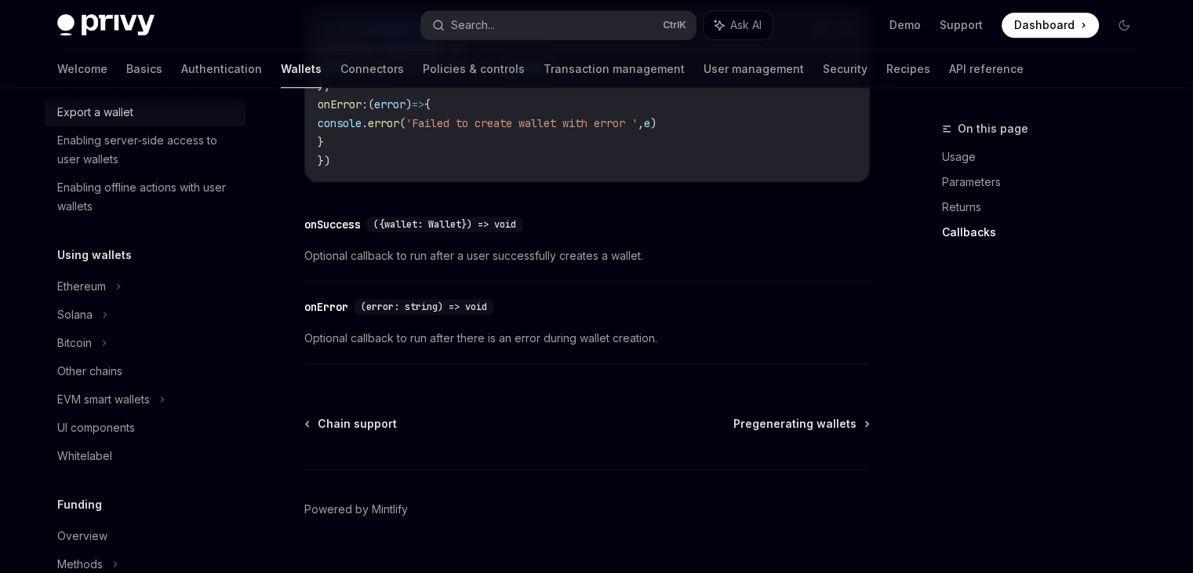
scroll to position [301, 0]
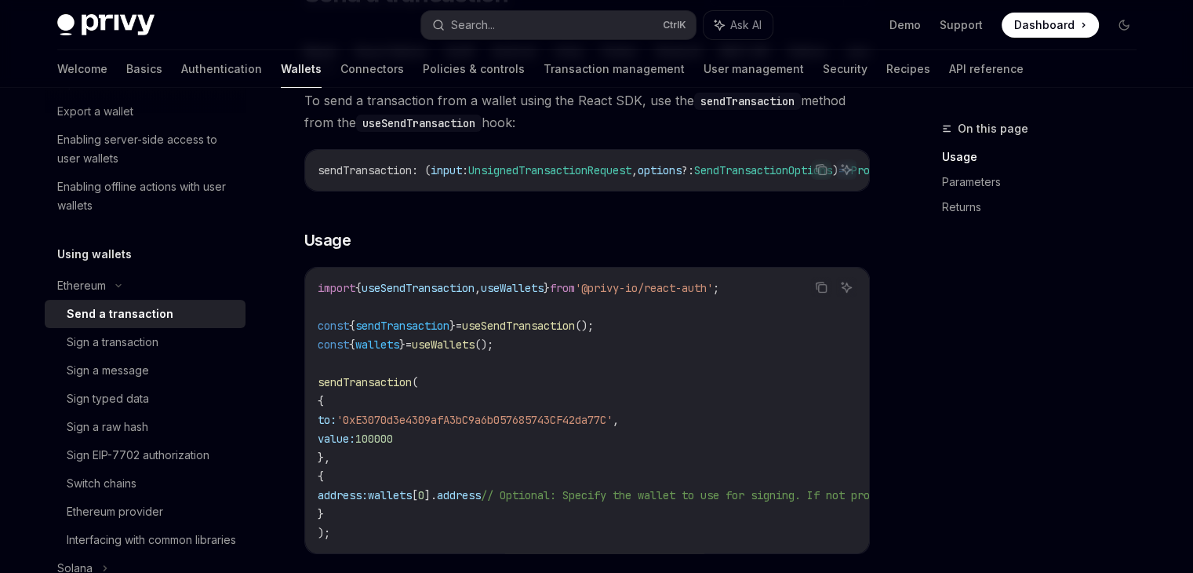
scroll to position [166, 0]
click at [168, 340] on div "Sign a transaction" at bounding box center [151, 342] width 169 height 19
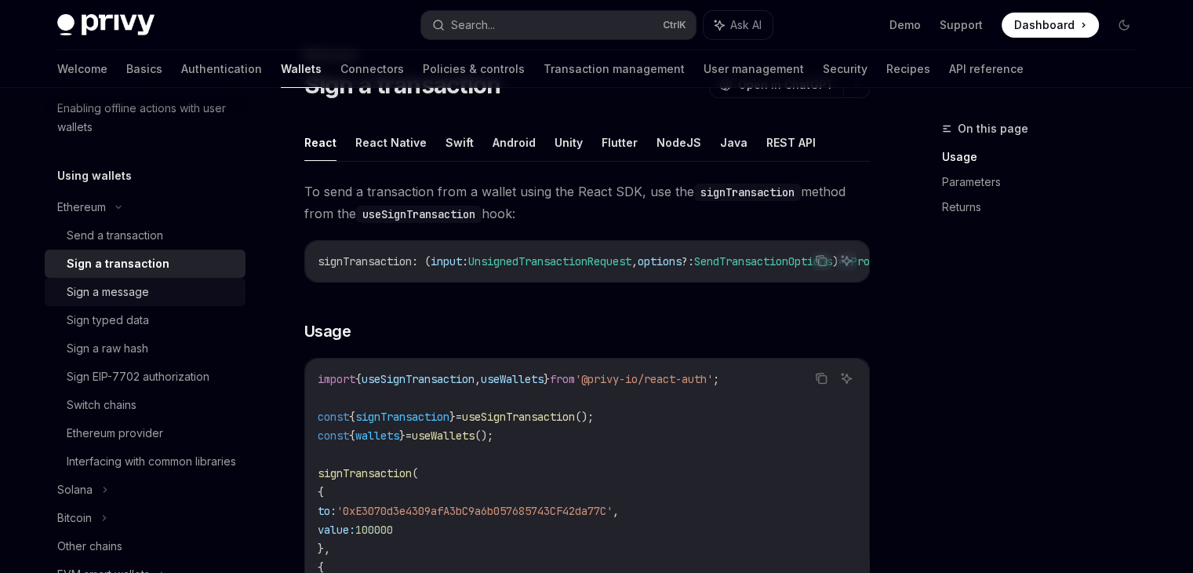
scroll to position [374, 0]
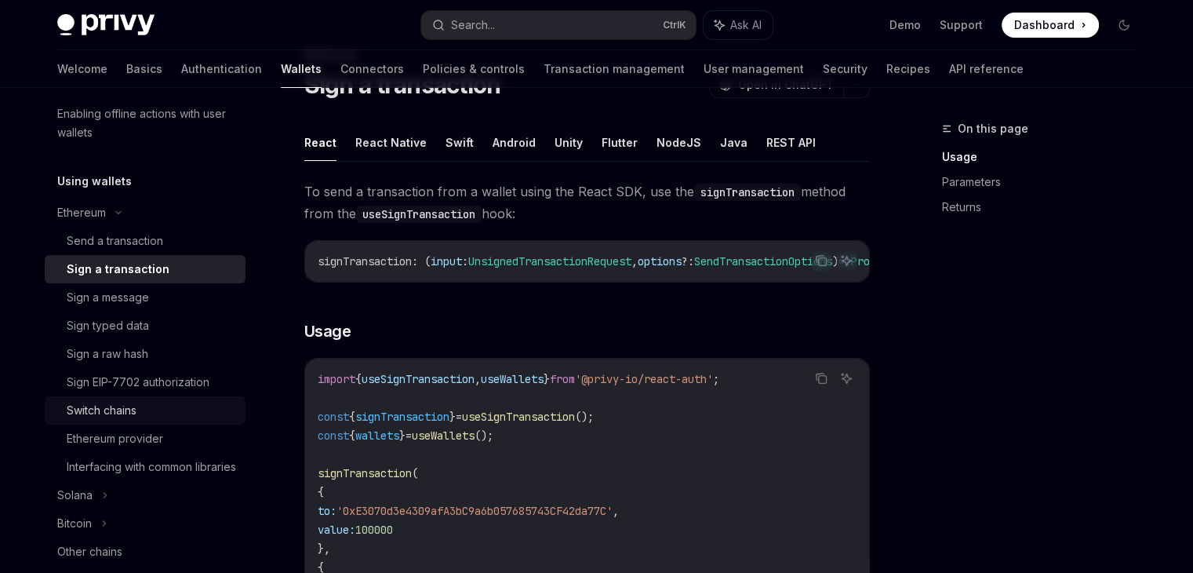
click at [129, 398] on link "Switch chains" at bounding box center [145, 410] width 201 height 28
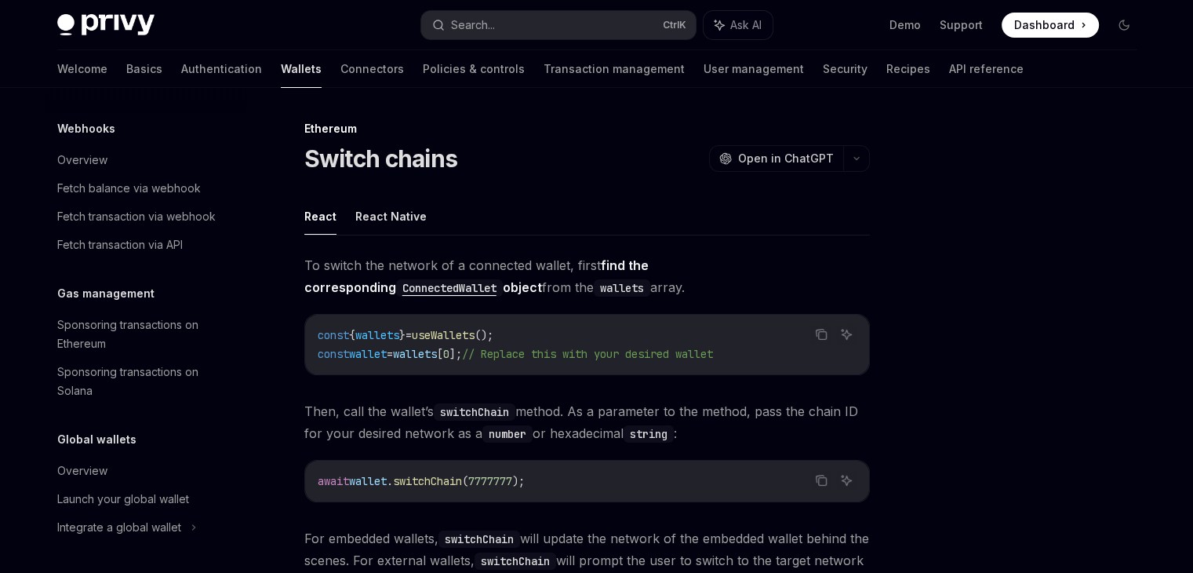
click at [503, 279] on code "ConnectedWallet" at bounding box center [449, 287] width 107 height 17
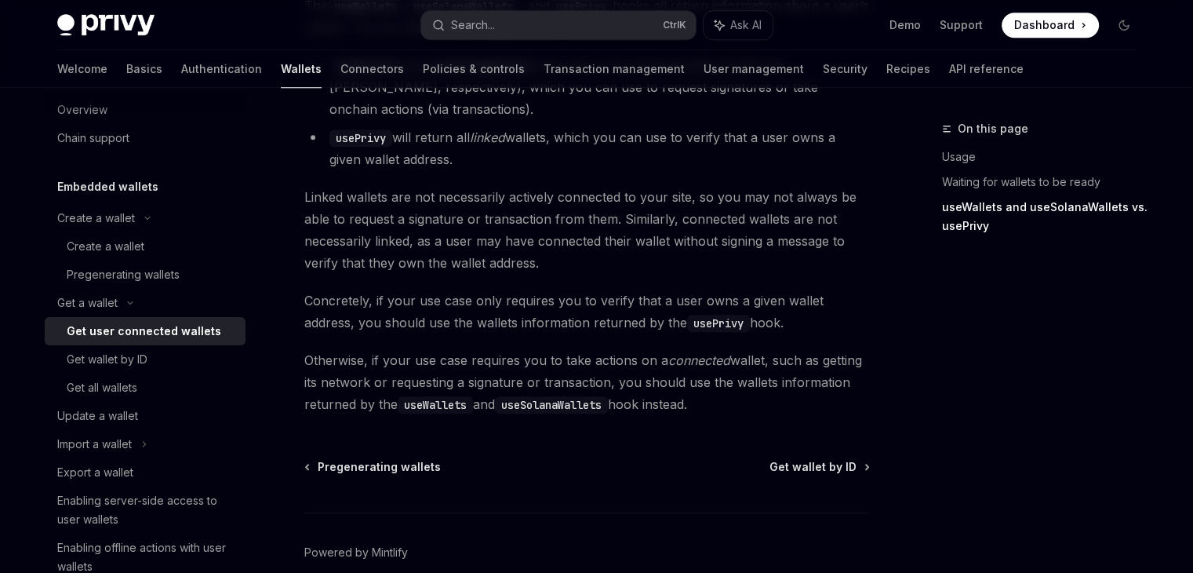
scroll to position [1545, 0]
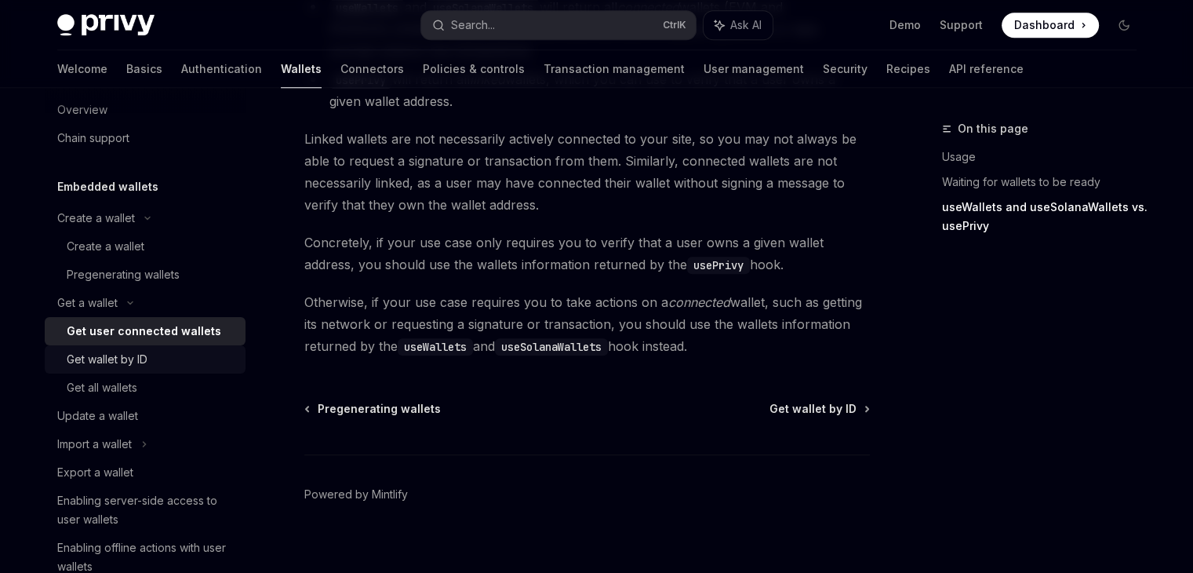
click at [133, 367] on div "Get wallet by ID" at bounding box center [107, 359] width 81 height 19
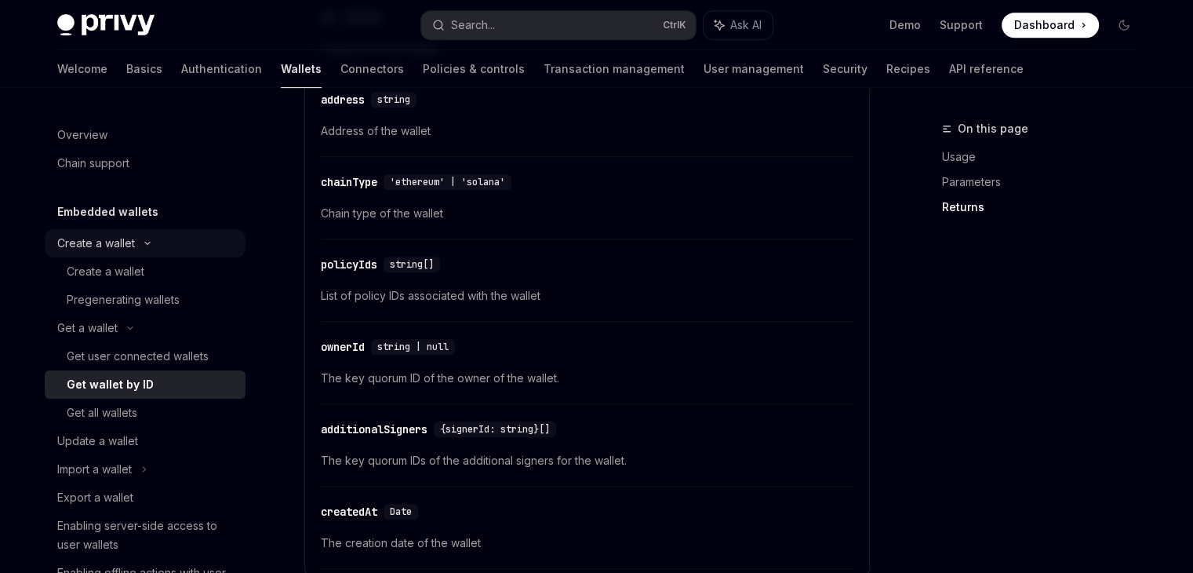
click at [141, 249] on div "Create a wallet" at bounding box center [145, 243] width 201 height 28
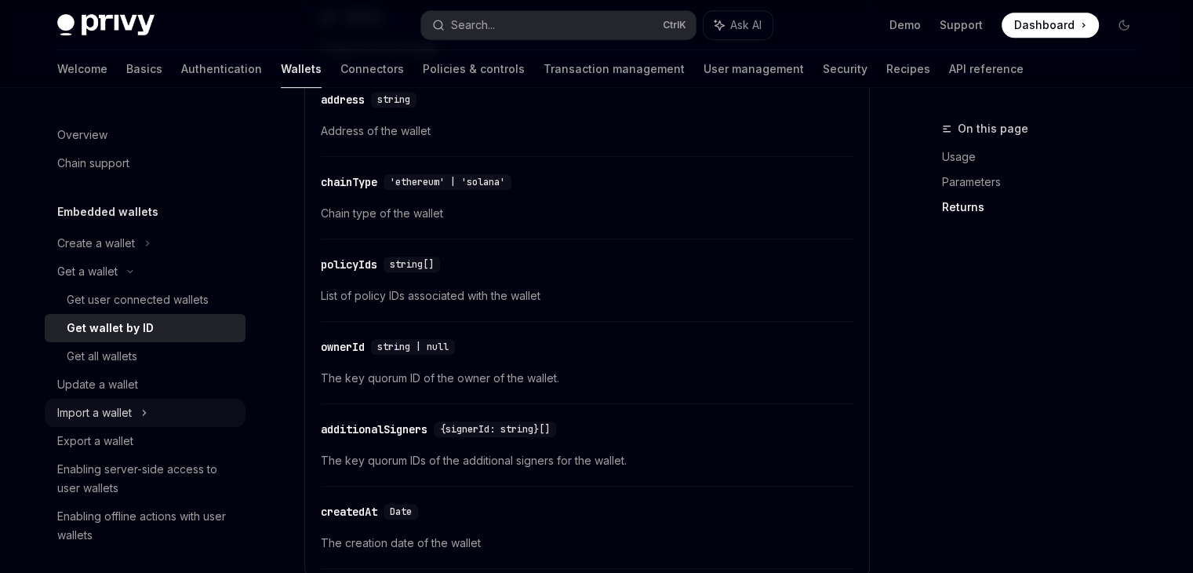
scroll to position [107, 0]
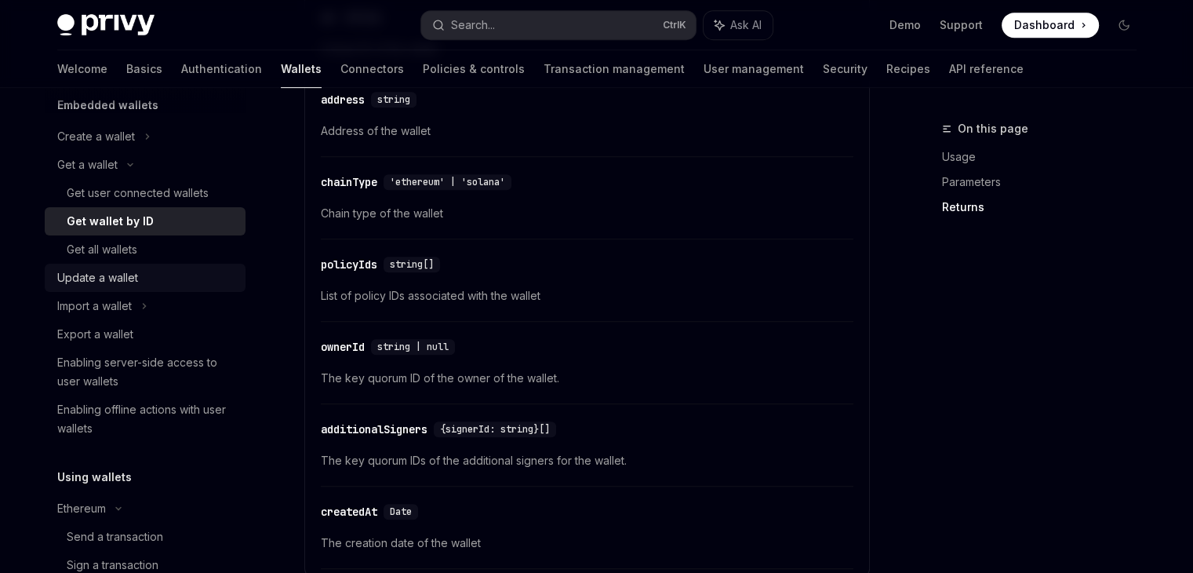
click at [144, 279] on div "Update a wallet" at bounding box center [146, 277] width 179 height 19
type textarea "*"
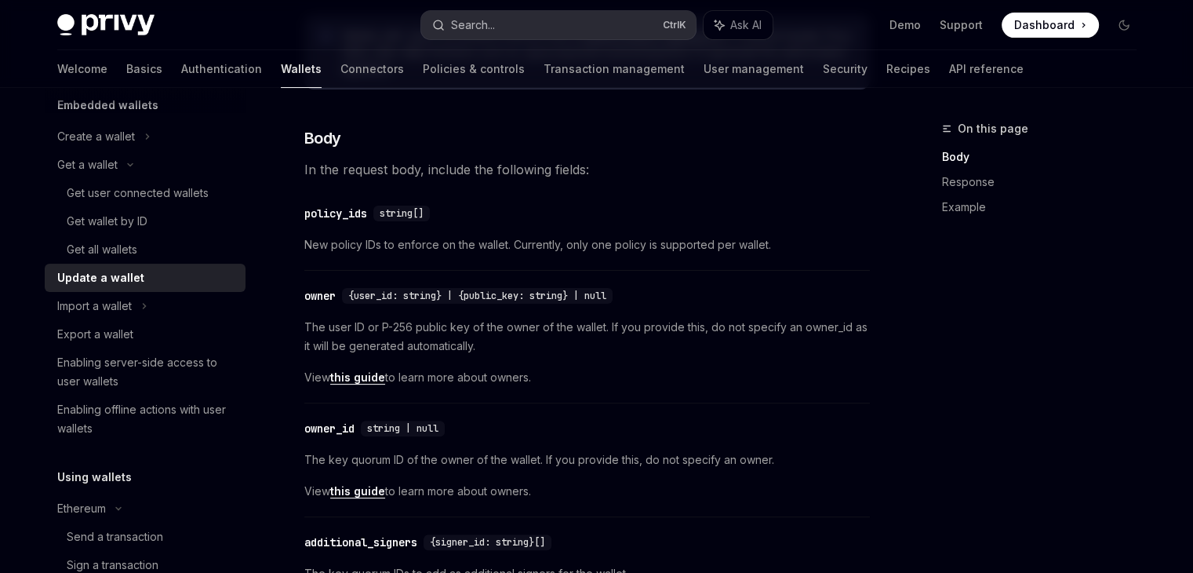
scroll to position [380, 0]
